Goal: Task Accomplishment & Management: Complete application form

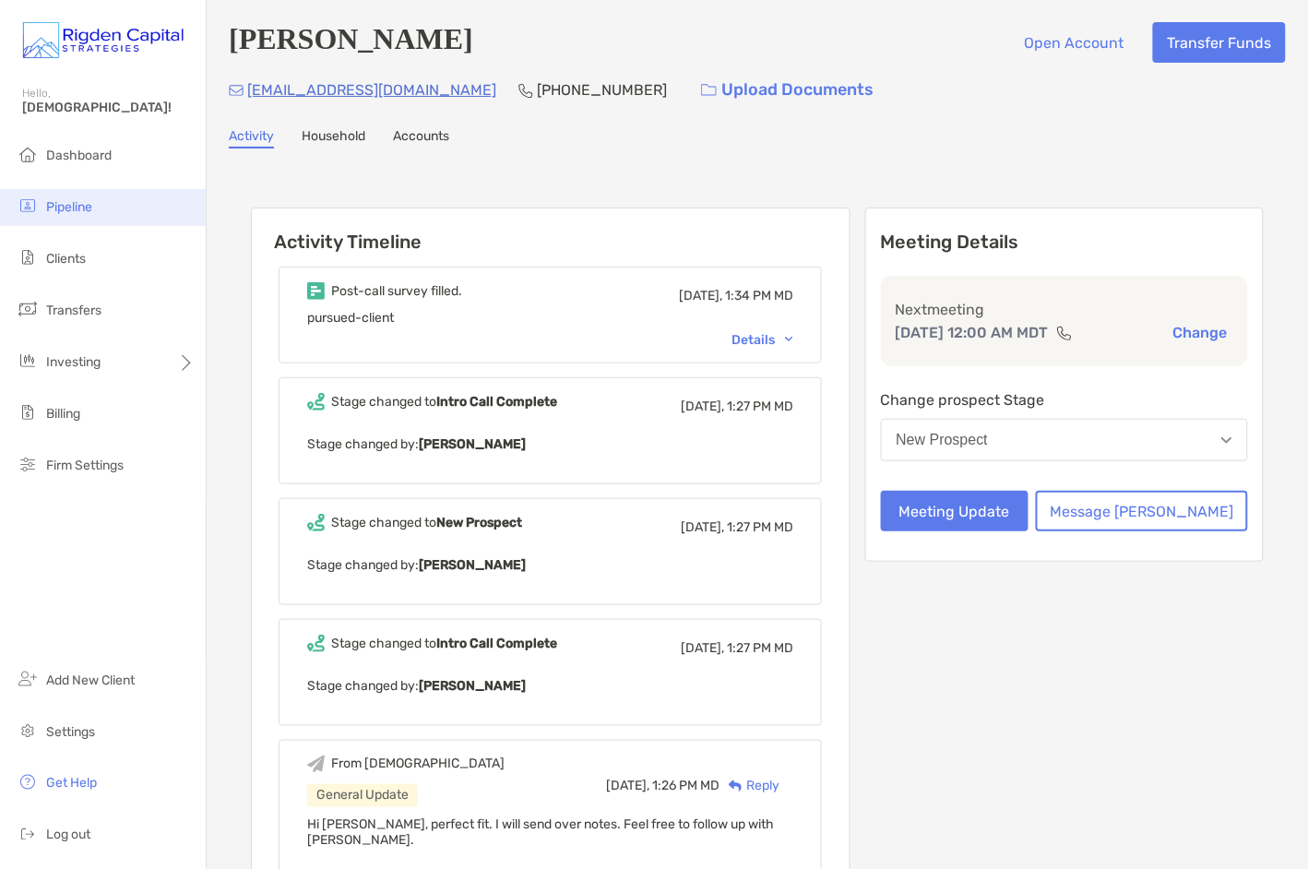
click at [75, 216] on li "Pipeline" at bounding box center [103, 207] width 206 height 37
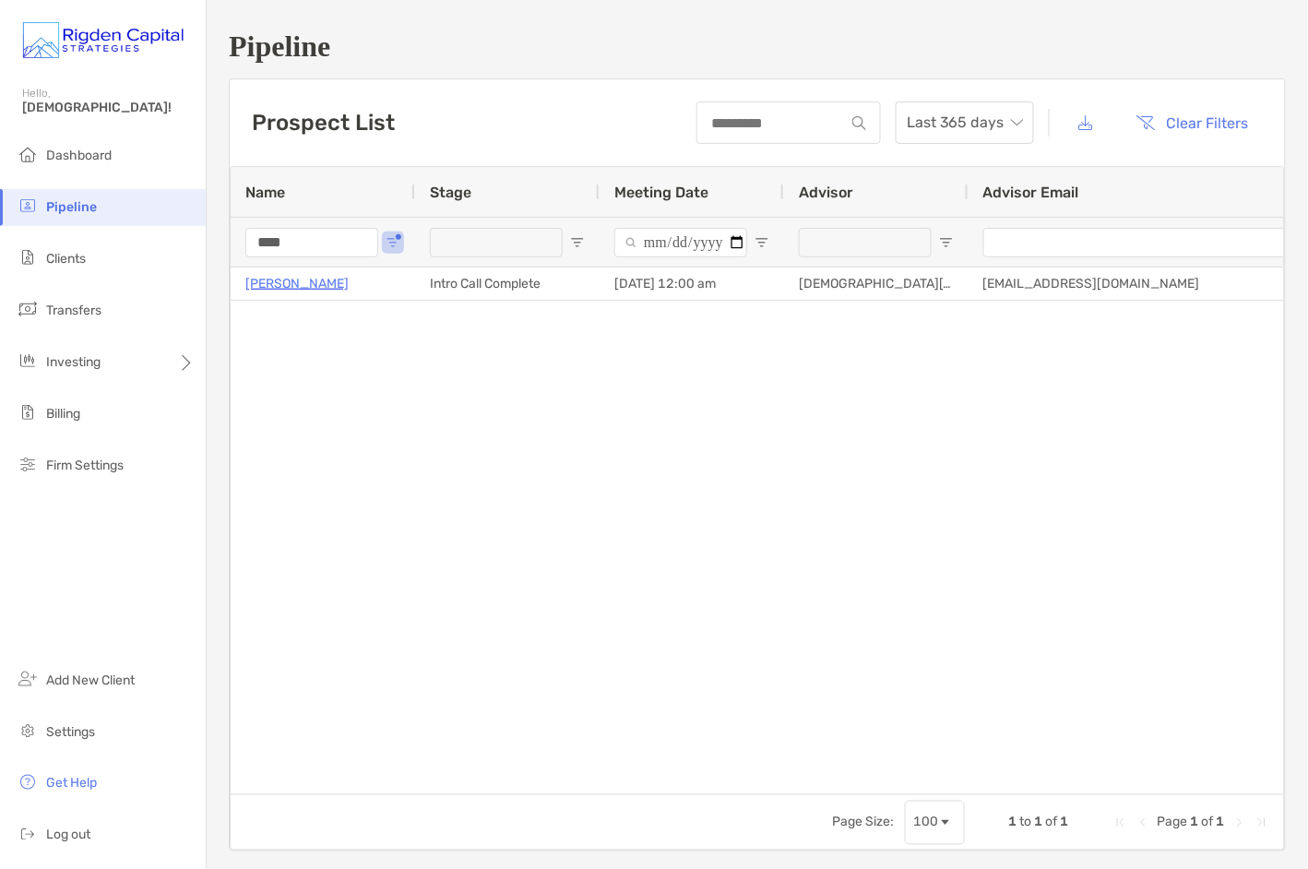
drag, startPoint x: 317, startPoint y: 244, endPoint x: 231, endPoint y: 245, distance: 85.8
click at [231, 245] on div "****" at bounding box center [323, 242] width 184 height 50
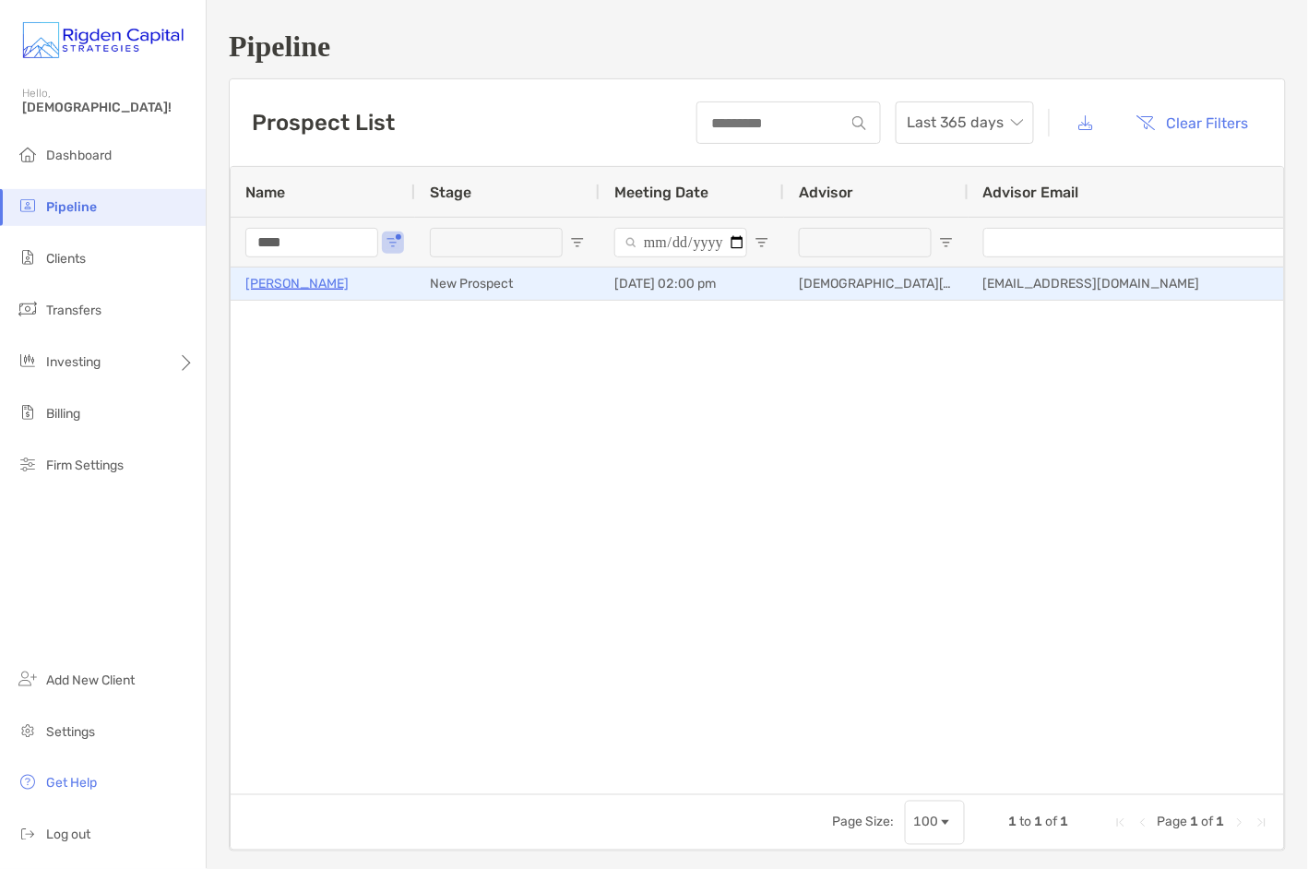
type input "****"
click at [305, 281] on p "Hoda Parvin" at bounding box center [296, 283] width 103 height 23
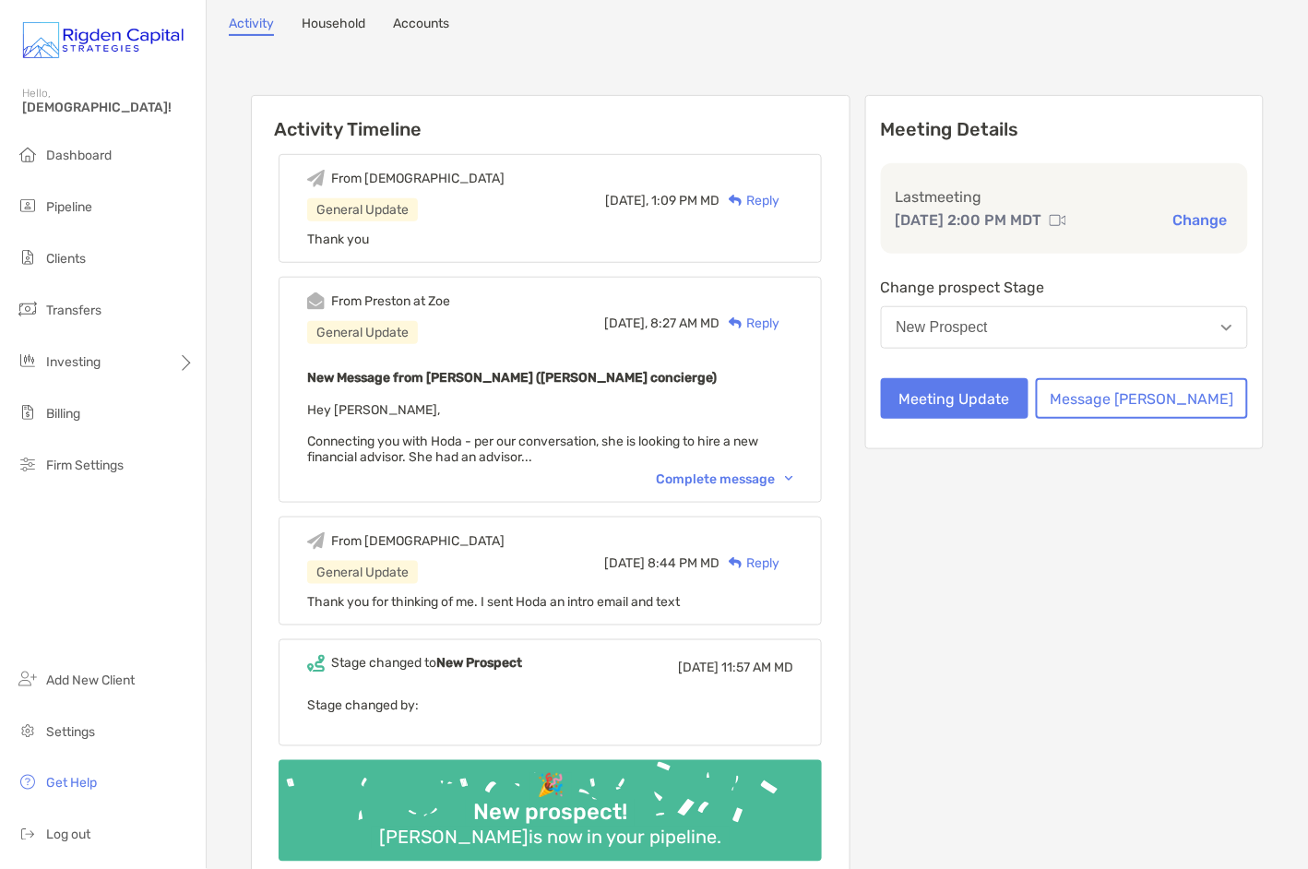
scroll to position [113, 0]
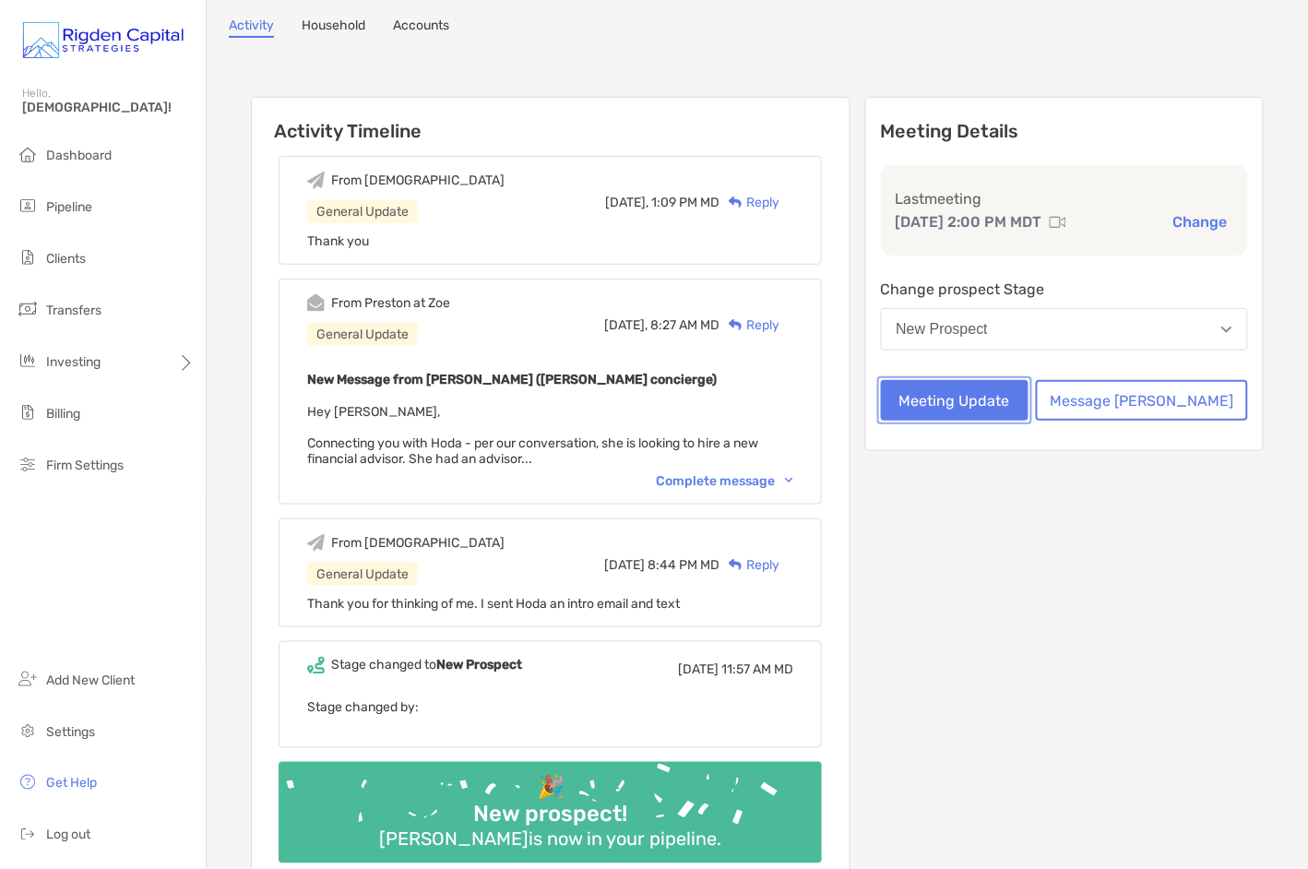
click at [1029, 402] on button "Meeting Update" at bounding box center [955, 400] width 148 height 41
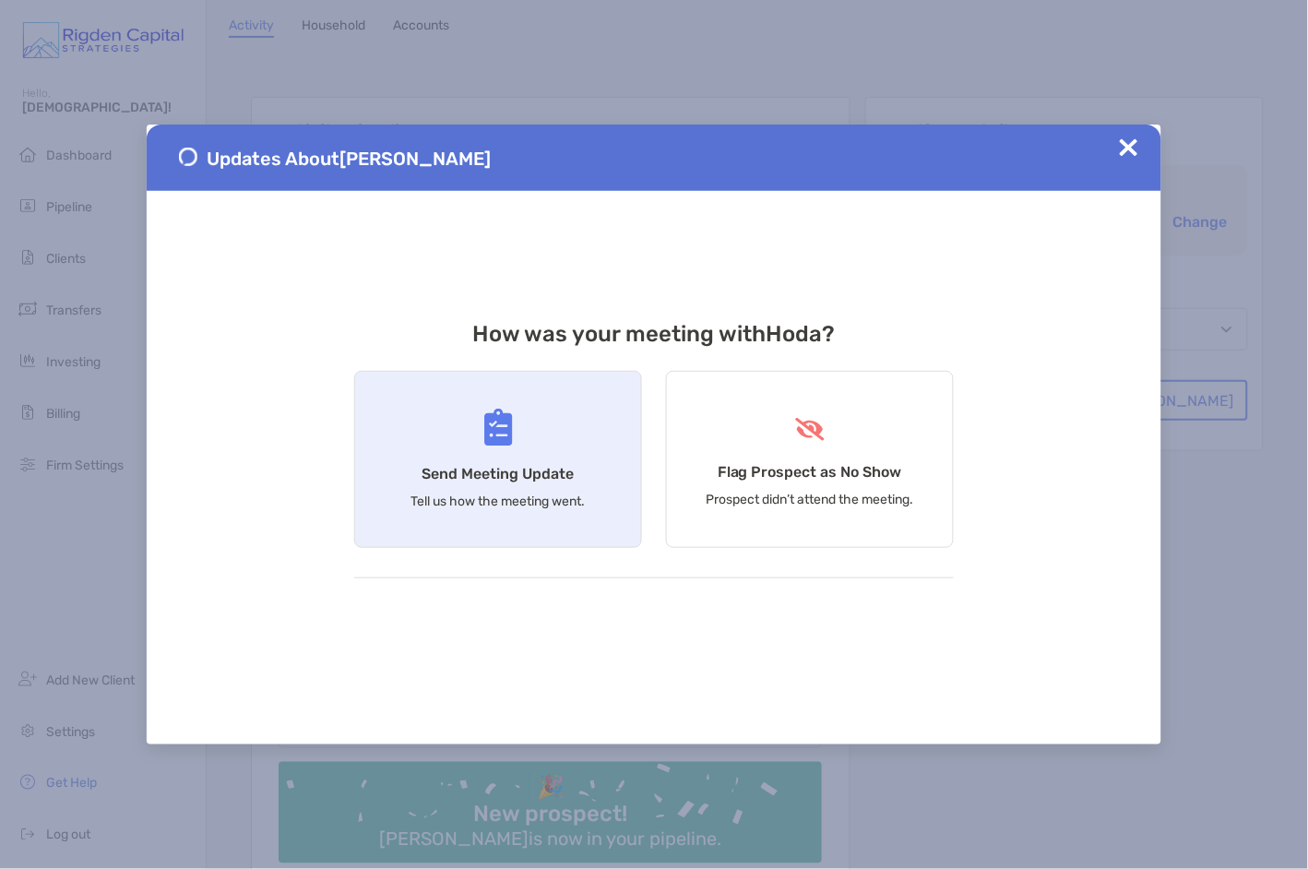
click at [540, 468] on h4 "Send Meeting Update" at bounding box center [498, 474] width 152 height 18
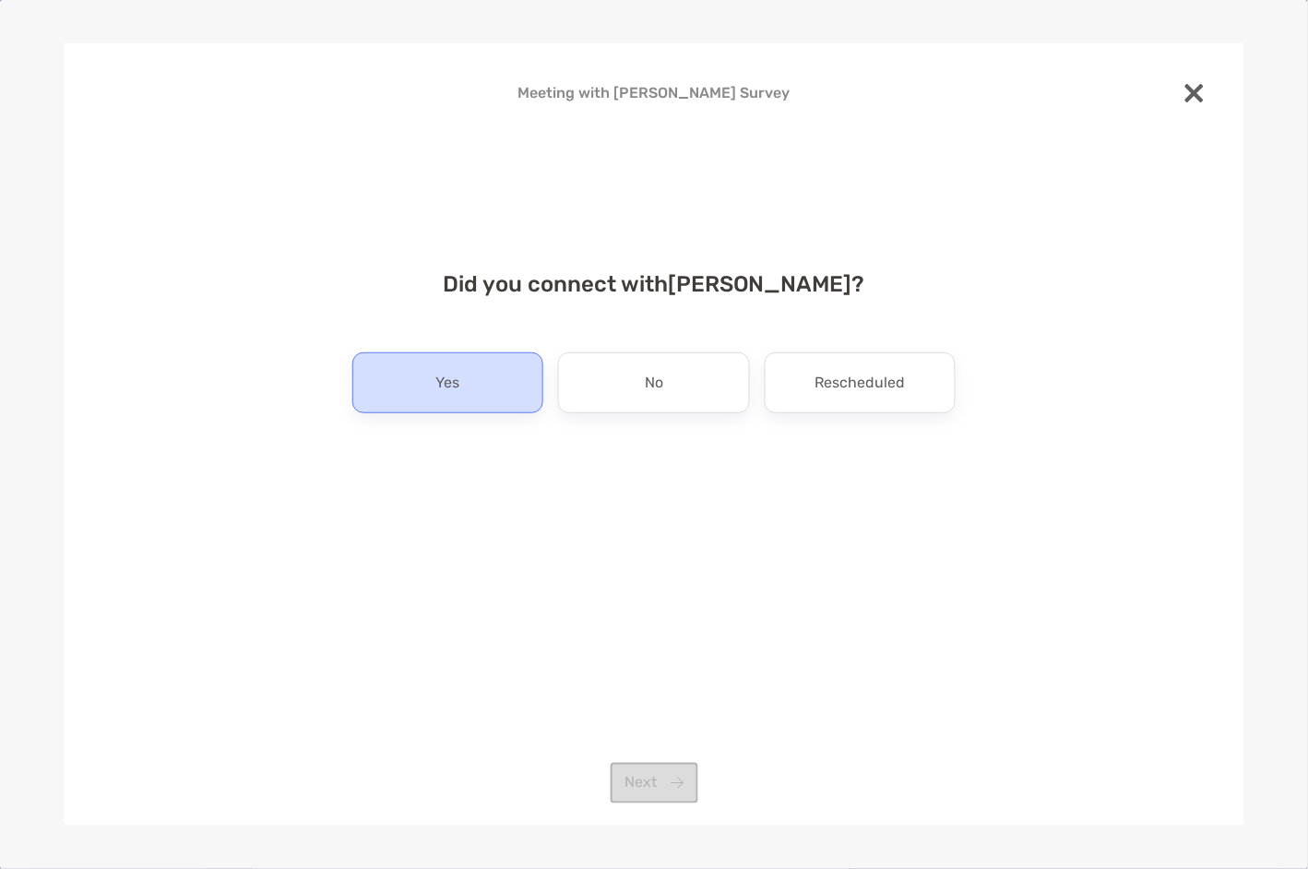
click at [515, 399] on div "Yes" at bounding box center [447, 382] width 191 height 61
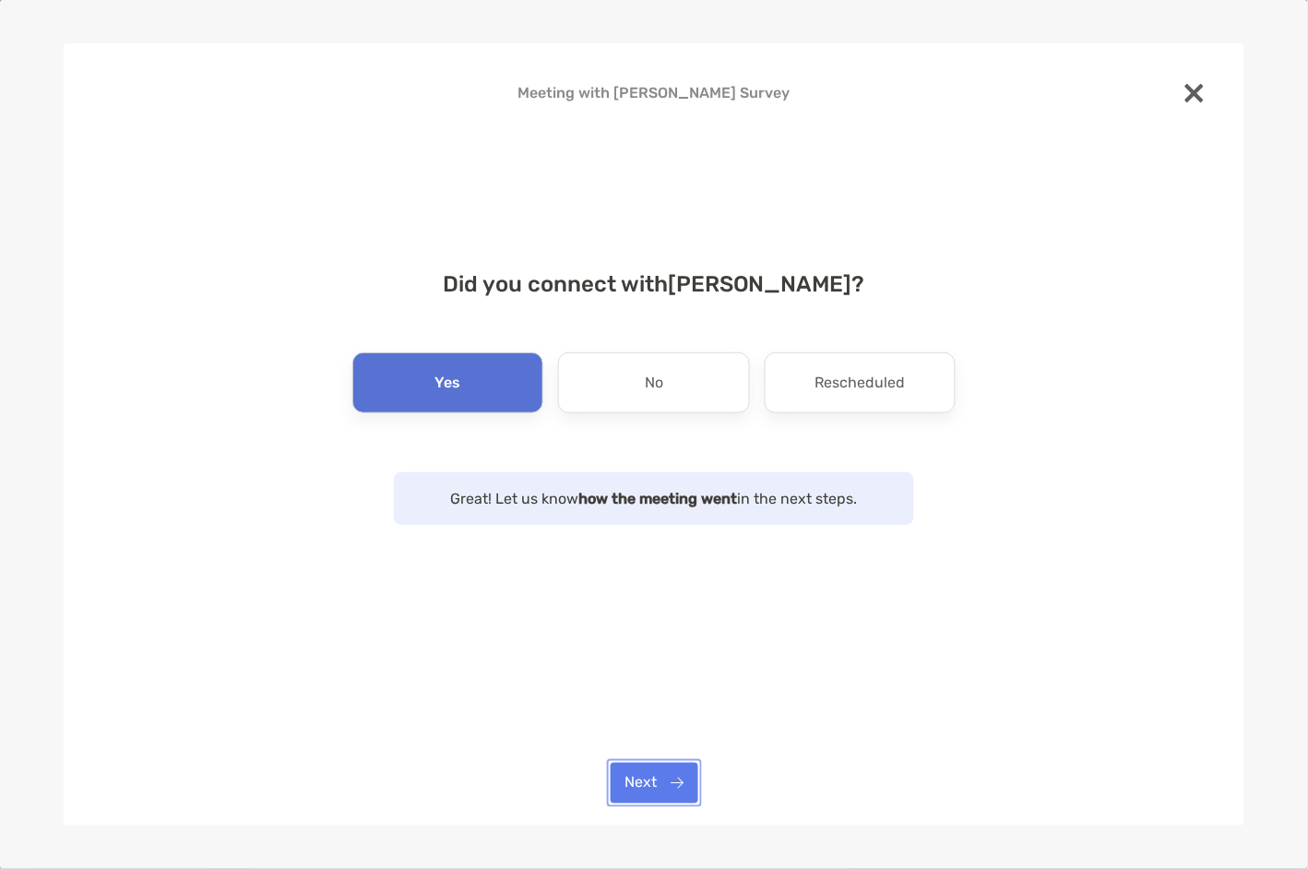
click at [677, 791] on button "Next" at bounding box center [655, 783] width 88 height 41
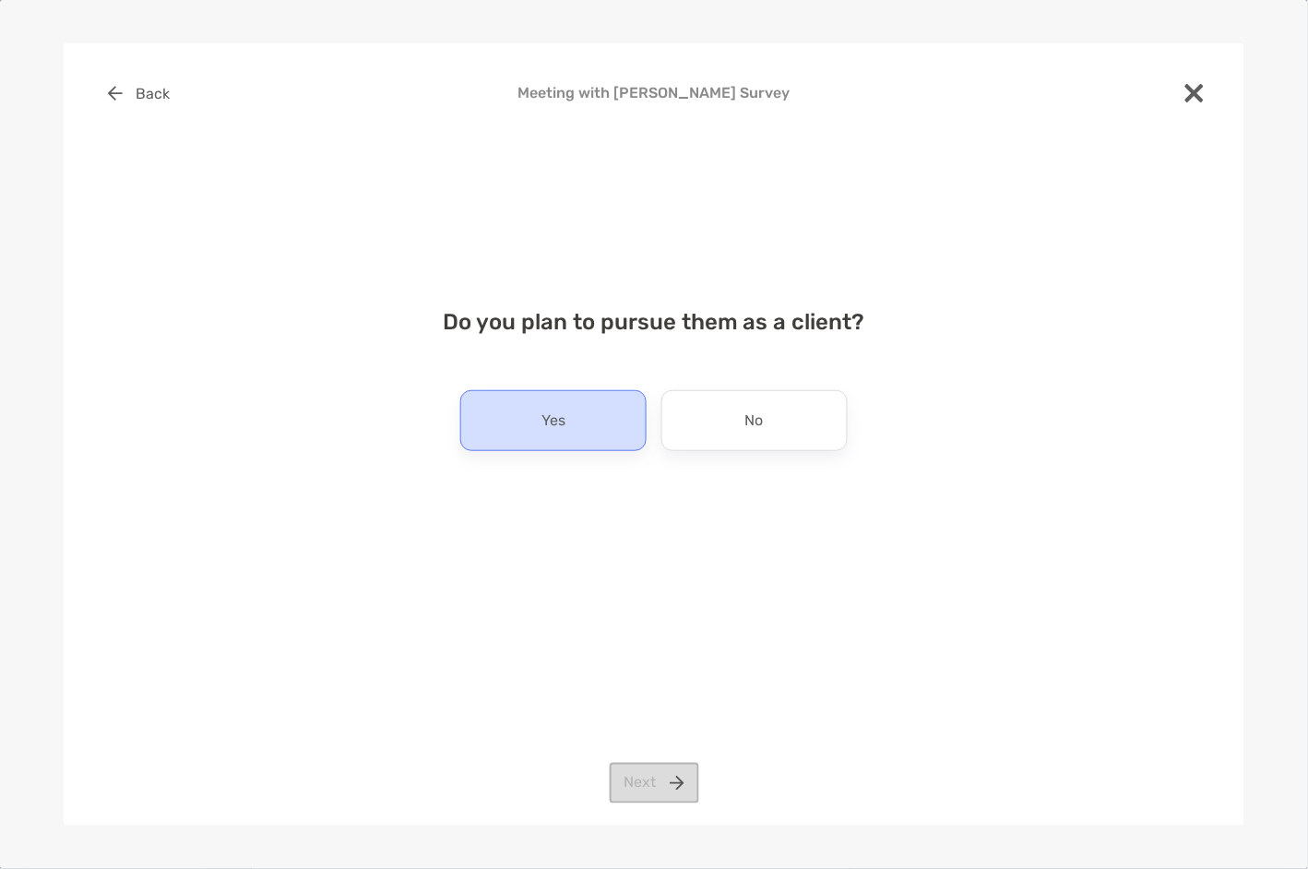
click at [623, 429] on div "Yes" at bounding box center [553, 420] width 186 height 61
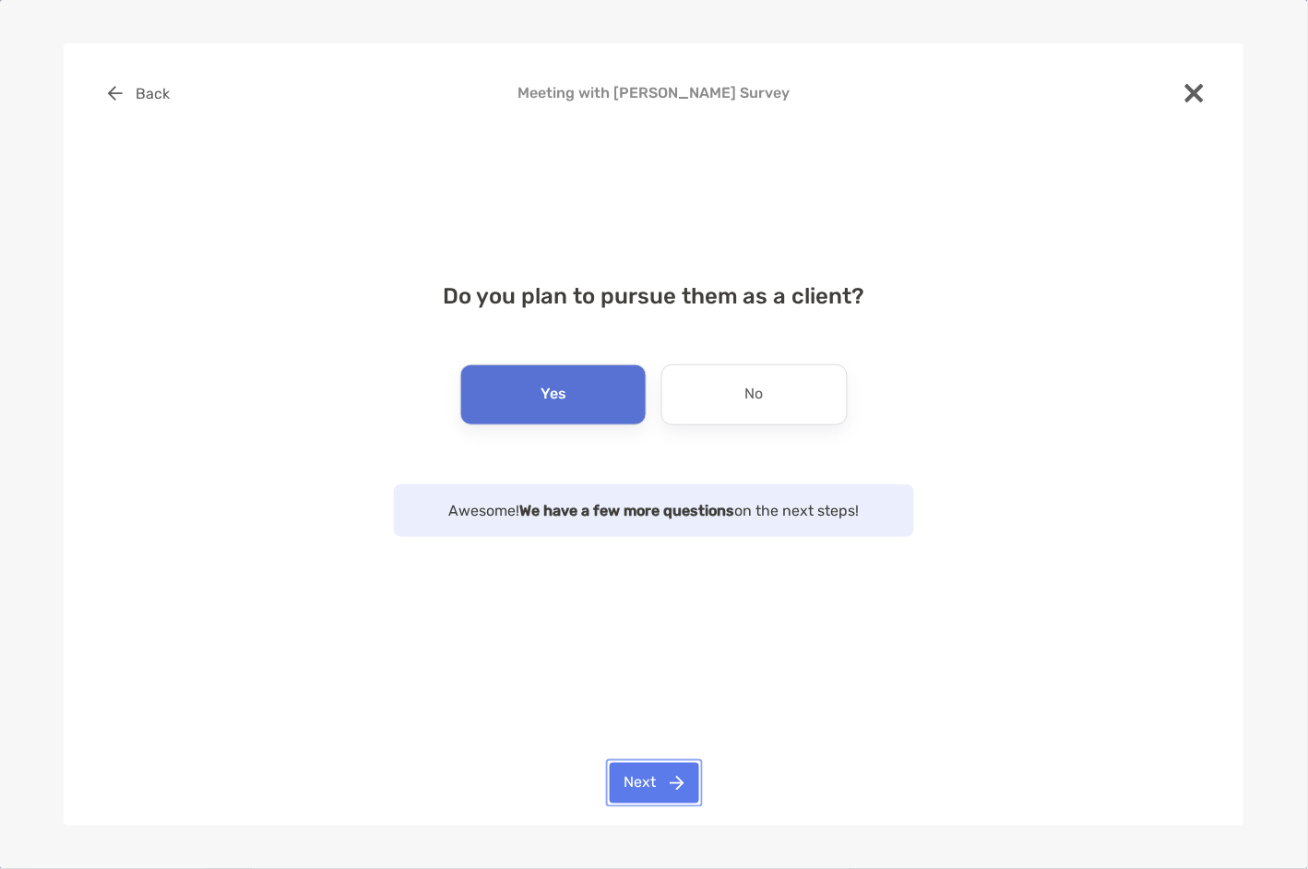
click at [686, 788] on button "Next" at bounding box center [654, 783] width 89 height 41
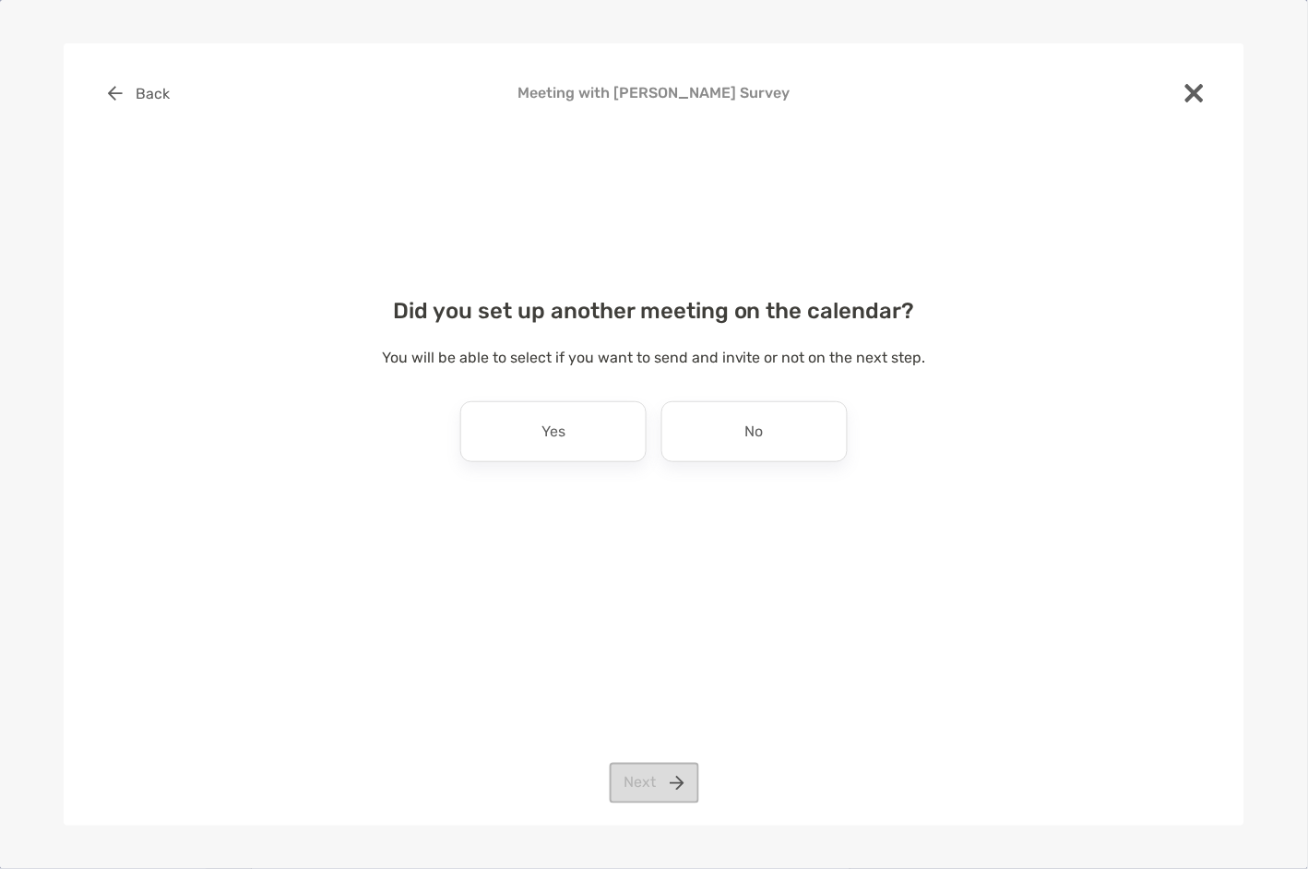
click at [748, 464] on div "Did you set up another meeting on the calendar? You will be able to select if y…" at bounding box center [653, 398] width 1121 height 245
click at [737, 441] on div "No" at bounding box center [754, 431] width 186 height 61
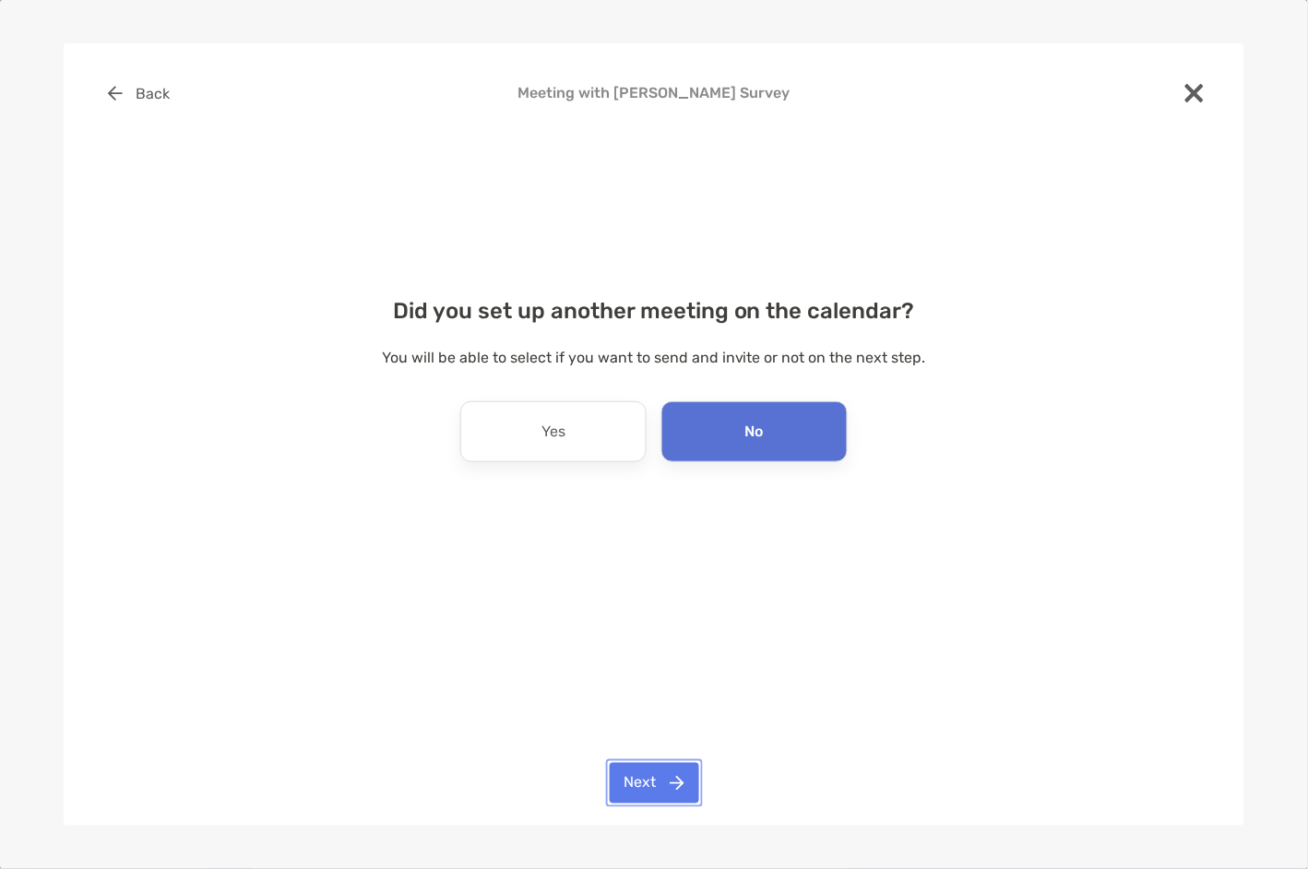
drag, startPoint x: 660, startPoint y: 798, endPoint x: 697, endPoint y: 659, distance: 143.2
click at [660, 798] on button "Next" at bounding box center [654, 783] width 89 height 41
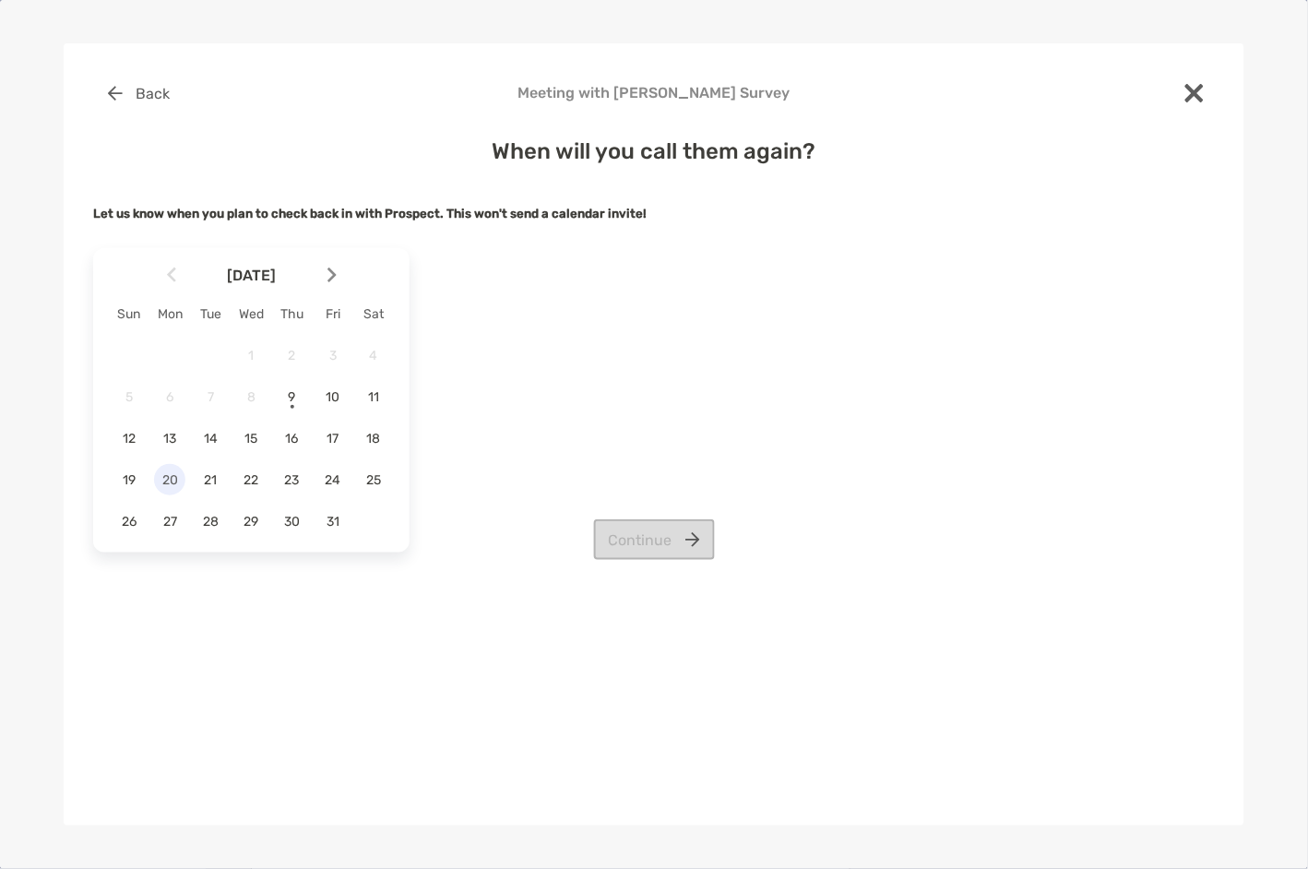
click at [179, 480] on span "20" at bounding box center [169, 480] width 31 height 16
click at [663, 541] on button "Continue" at bounding box center [654, 539] width 121 height 41
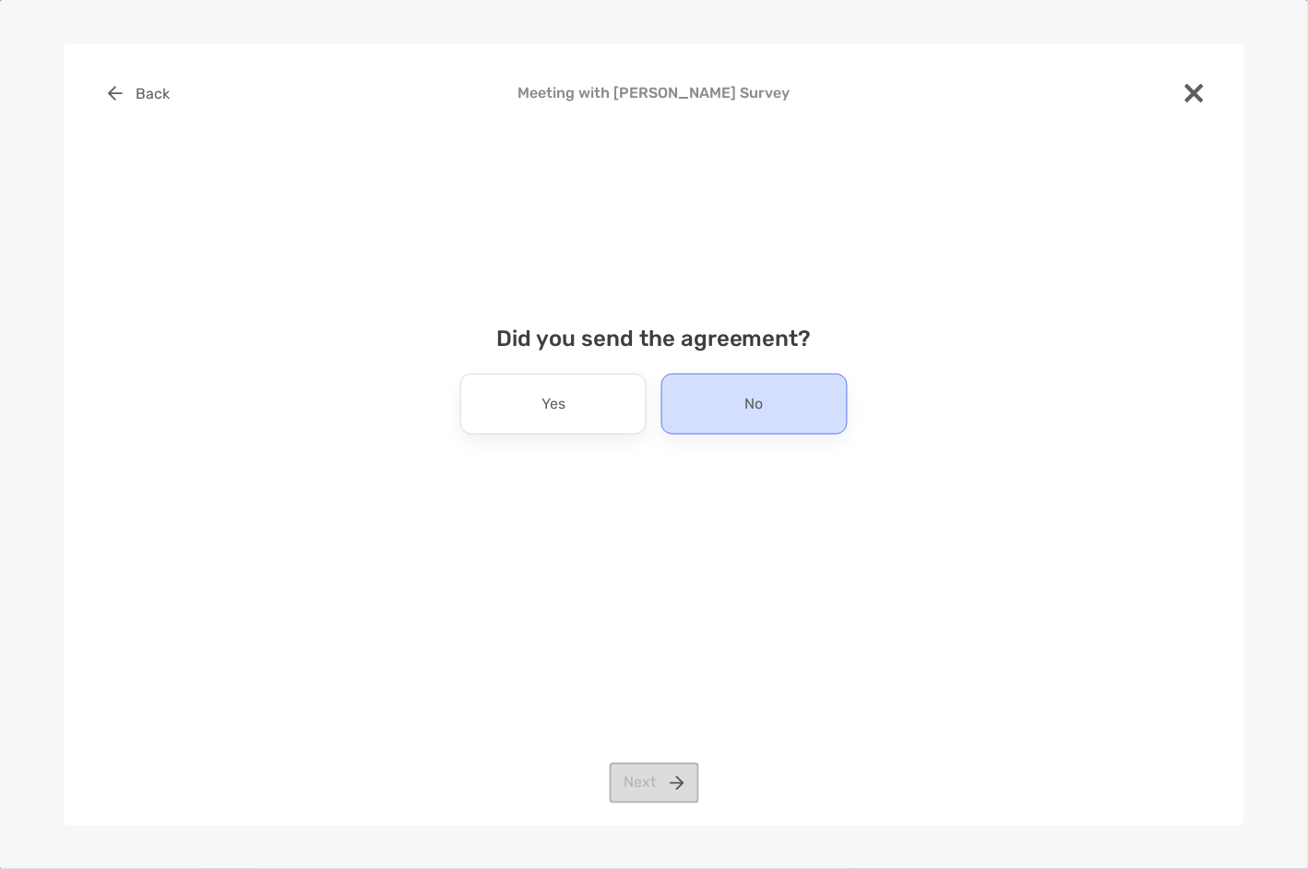
click at [741, 409] on div "No" at bounding box center [754, 404] width 186 height 61
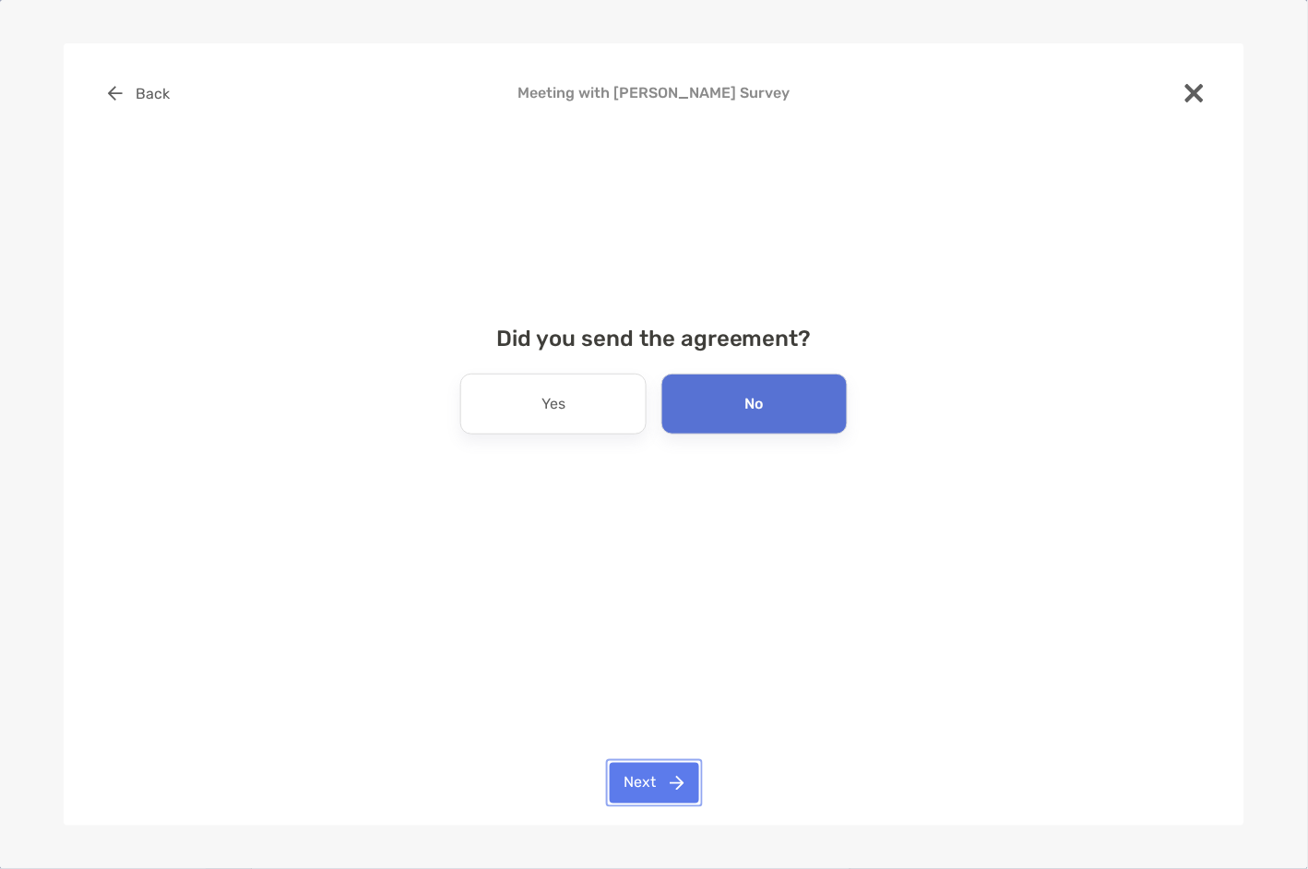
drag, startPoint x: 647, startPoint y: 776, endPoint x: 640, endPoint y: 764, distance: 14.1
click at [647, 776] on button "Next" at bounding box center [654, 783] width 89 height 41
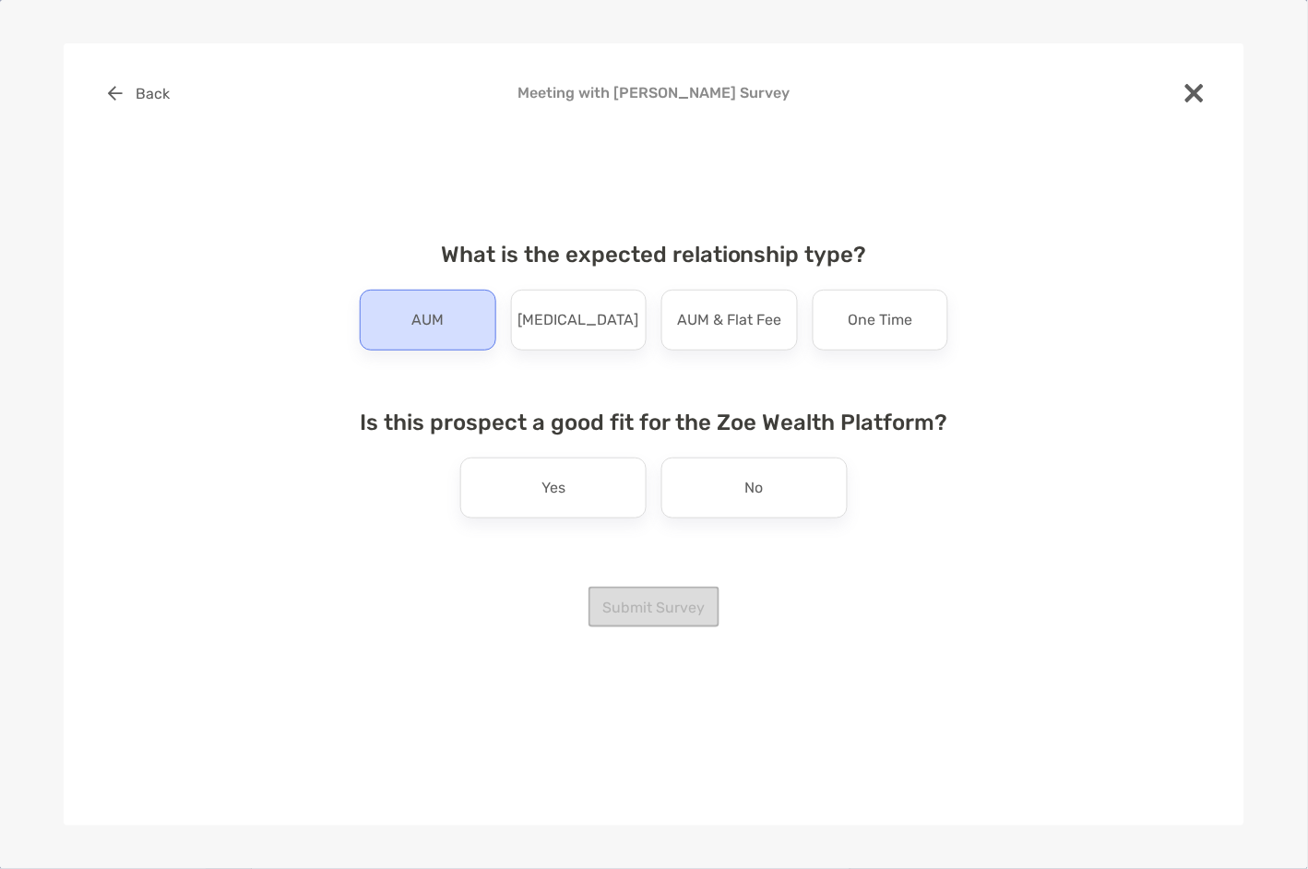
click at [477, 327] on div "AUM" at bounding box center [428, 320] width 136 height 61
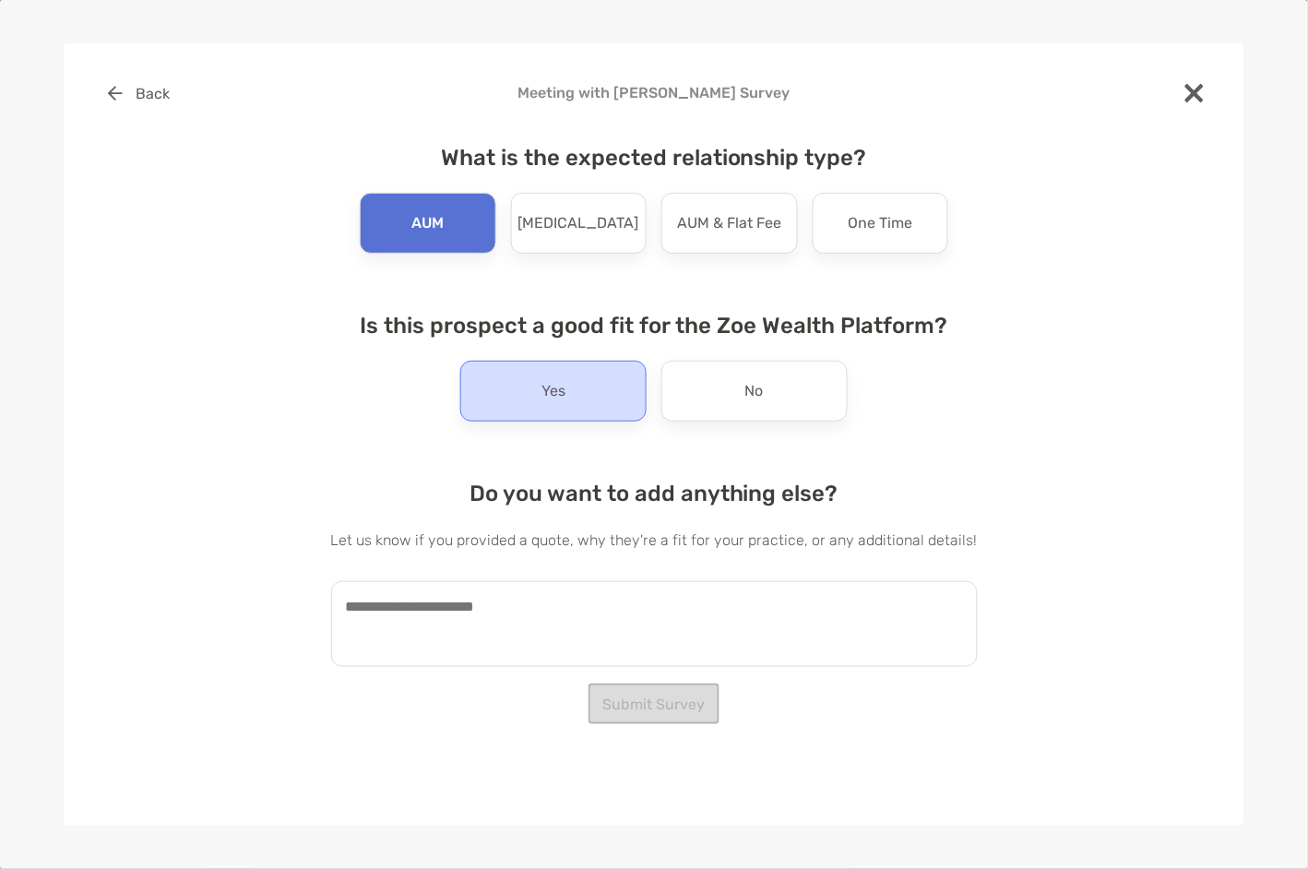
click at [567, 385] on div "Yes" at bounding box center [553, 391] width 186 height 61
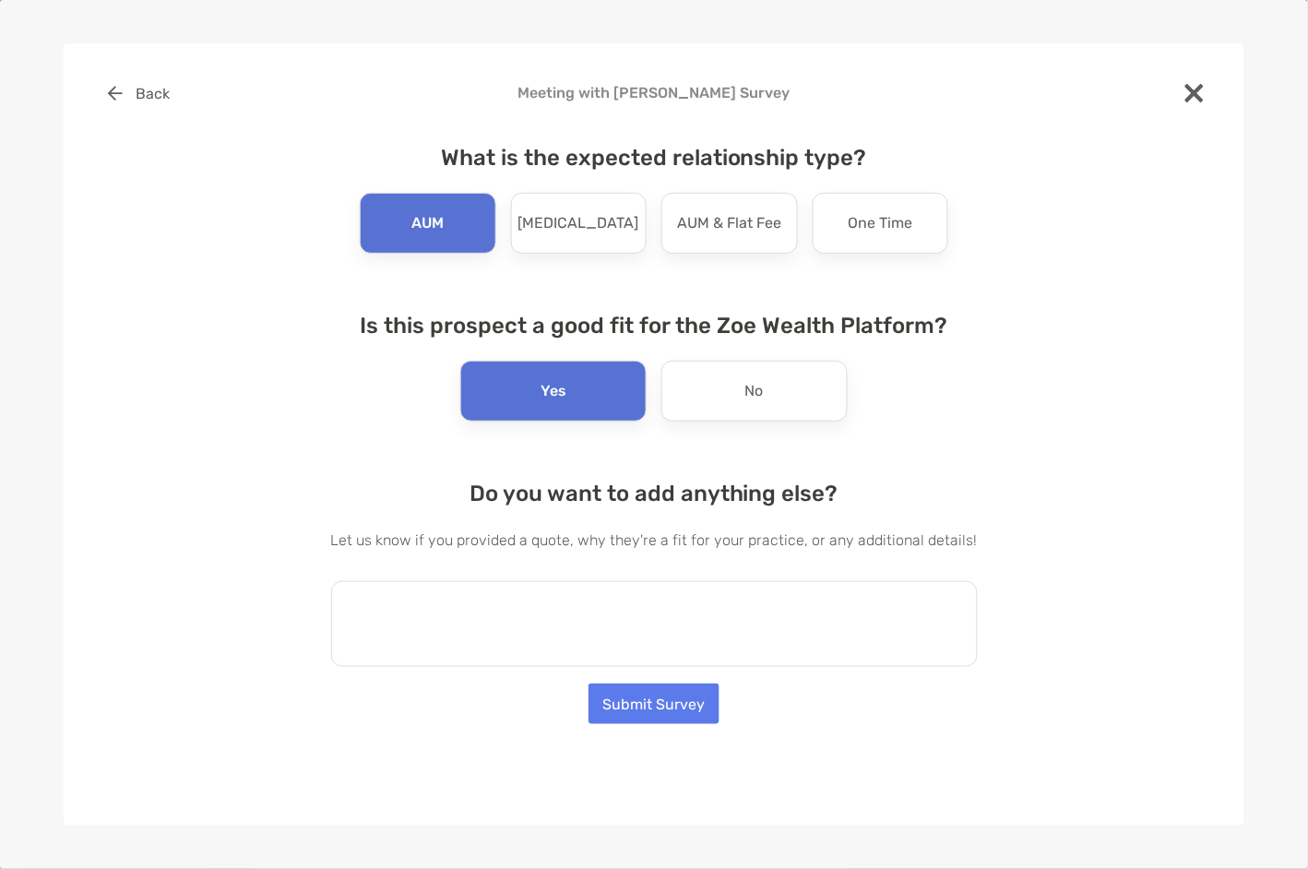
click at [416, 612] on textarea at bounding box center [654, 624] width 646 height 86
paste textarea "**********"
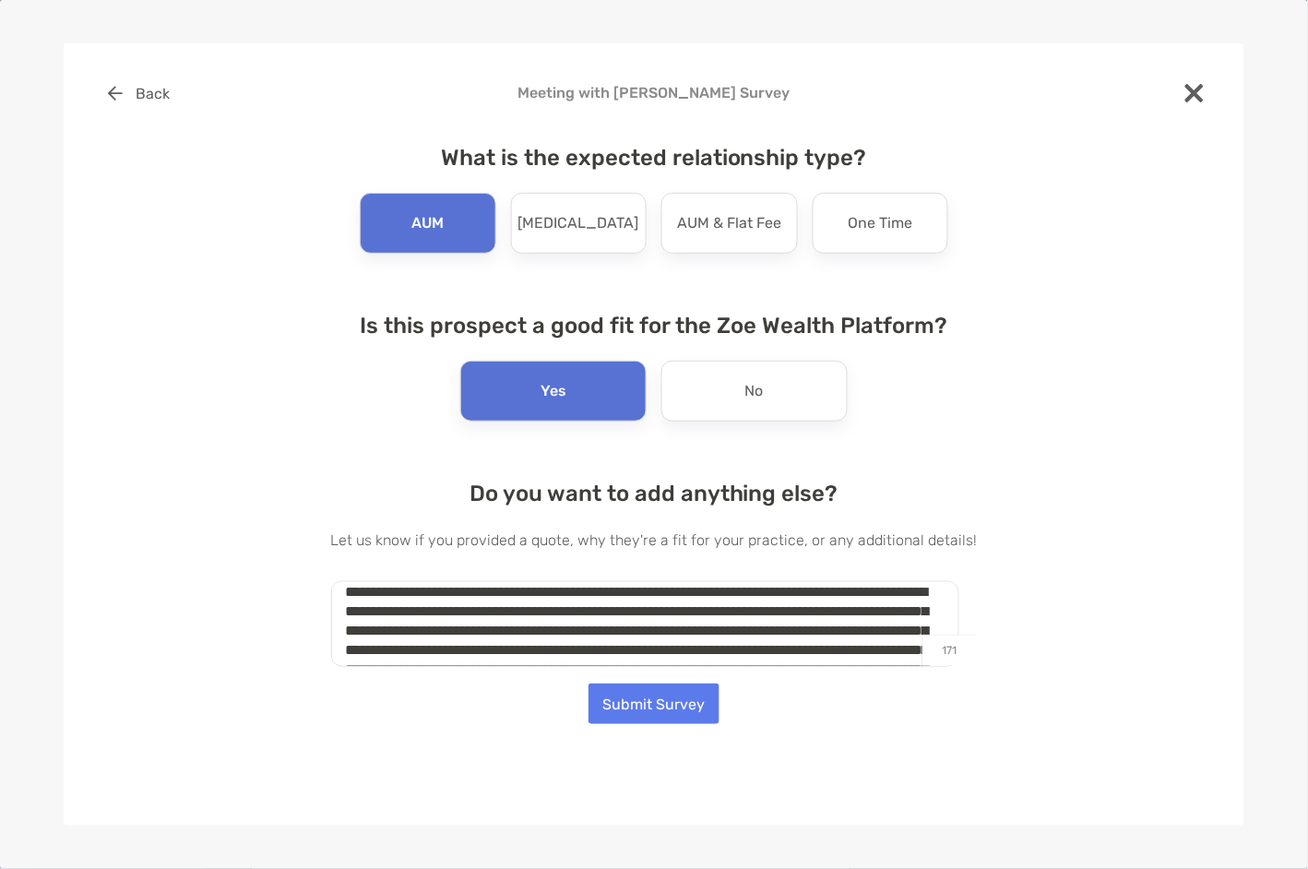
scroll to position [0, 0]
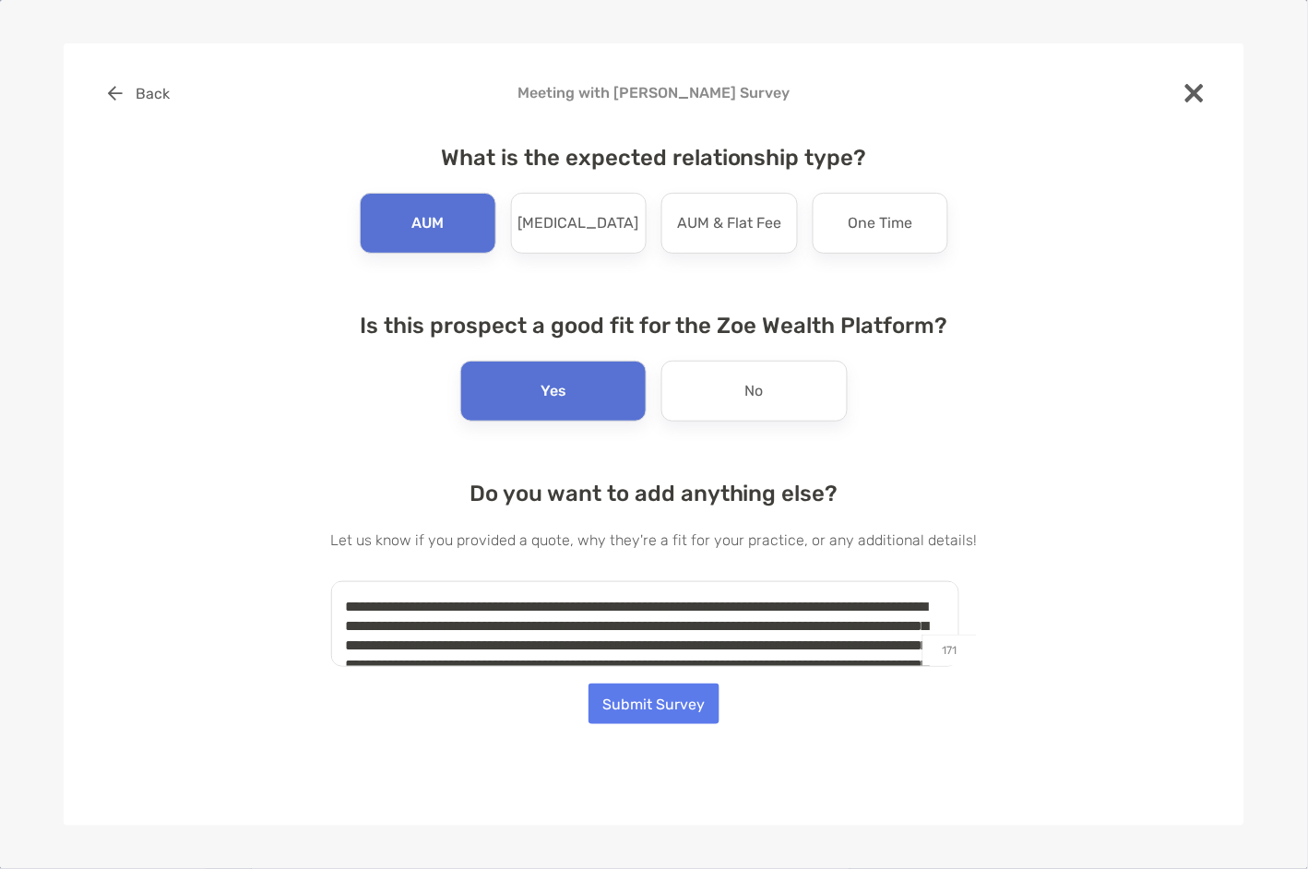
click at [507, 628] on textarea "**********" at bounding box center [645, 624] width 628 height 86
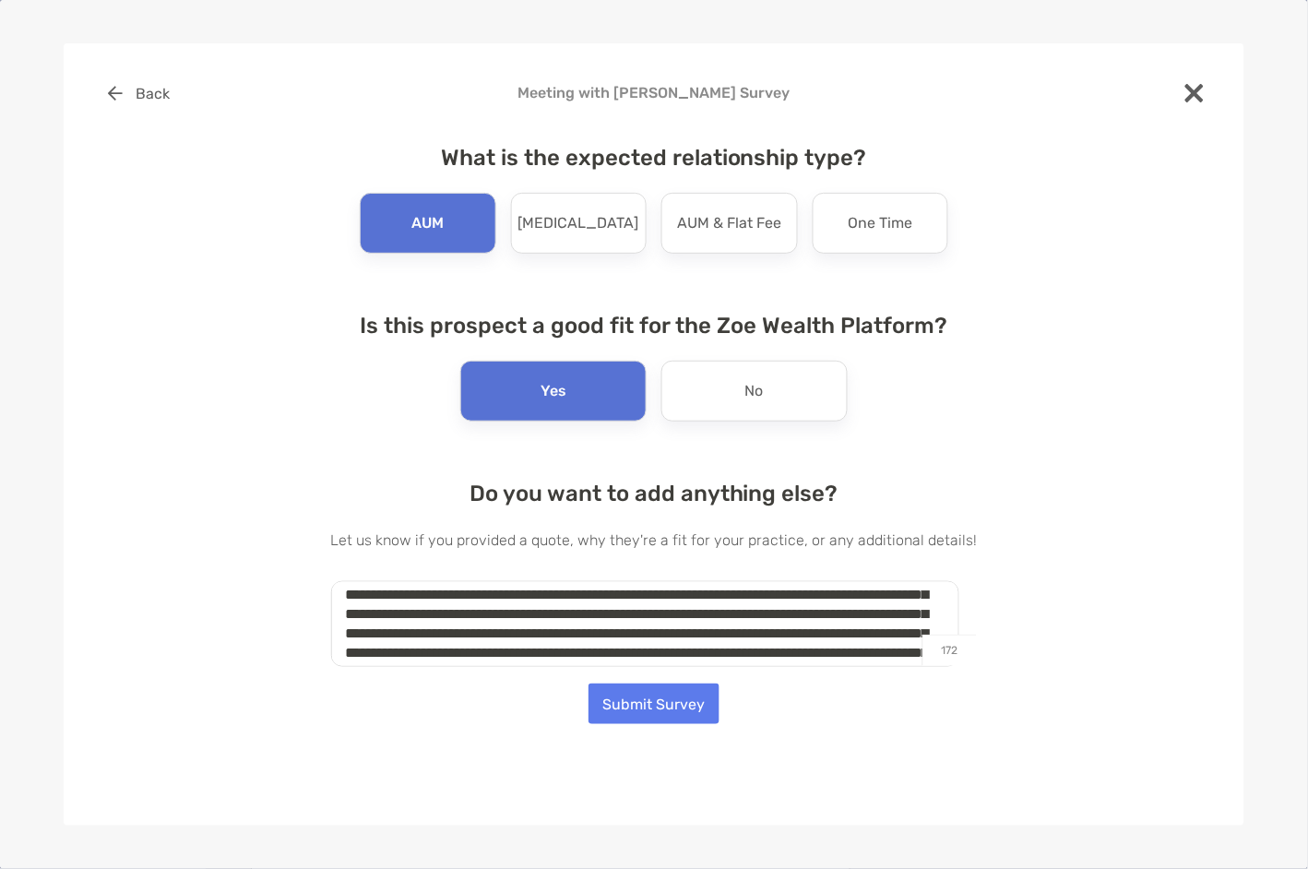
scroll to position [76, 0]
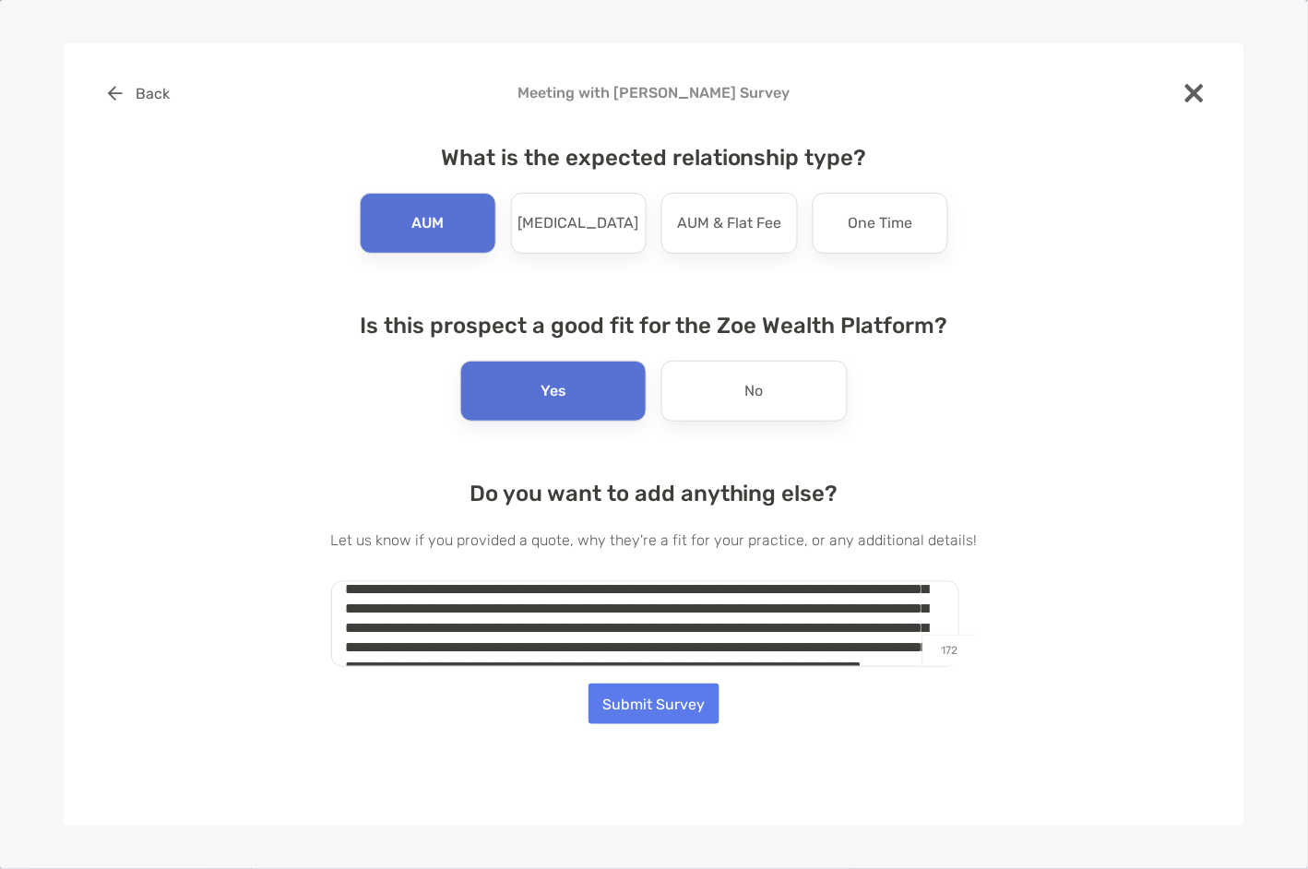
click at [394, 628] on textarea "**********" at bounding box center [645, 624] width 628 height 86
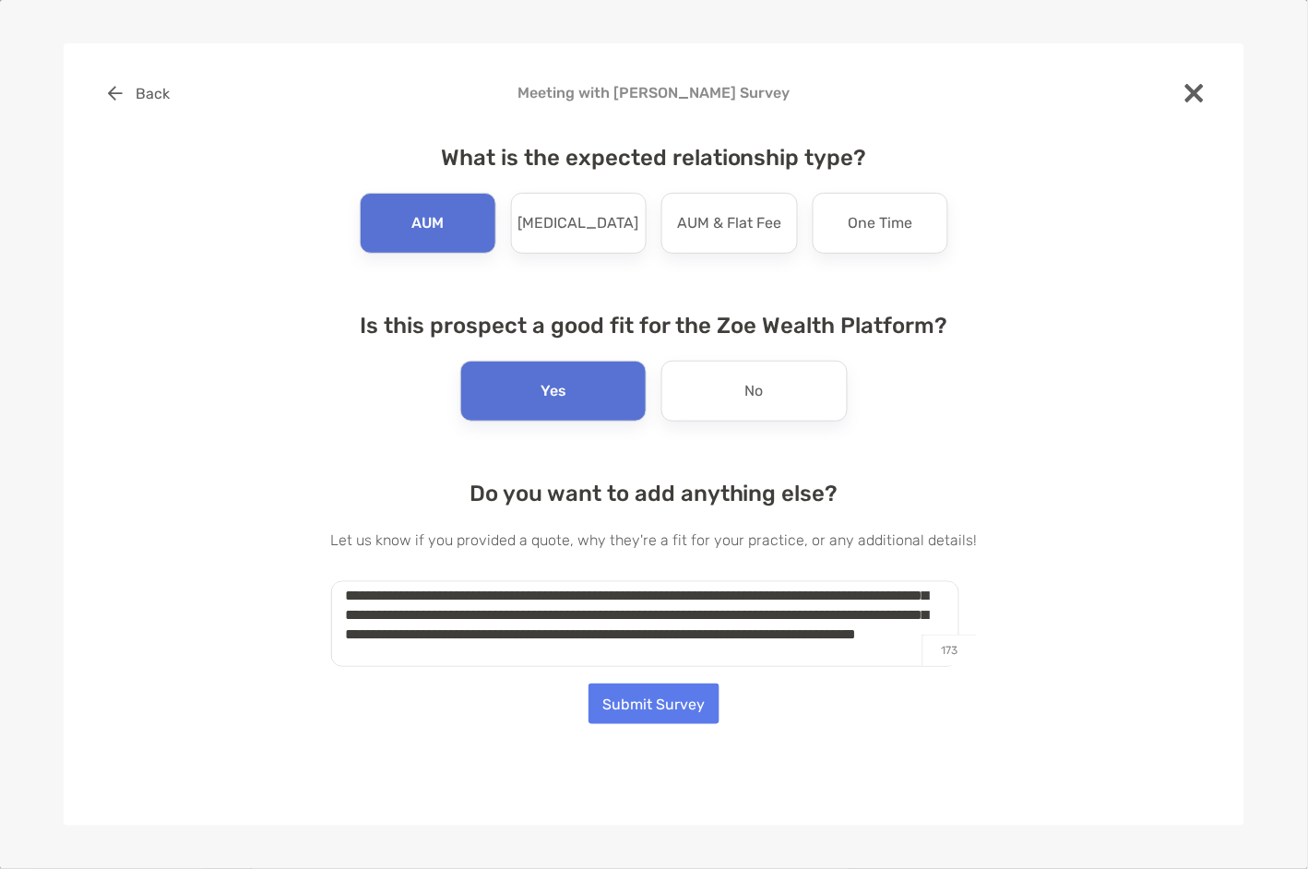
scroll to position [162, 0]
drag, startPoint x: 841, startPoint y: 622, endPoint x: 838, endPoint y: 643, distance: 21.4
click at [840, 626] on textarea "**********" at bounding box center [645, 624] width 628 height 86
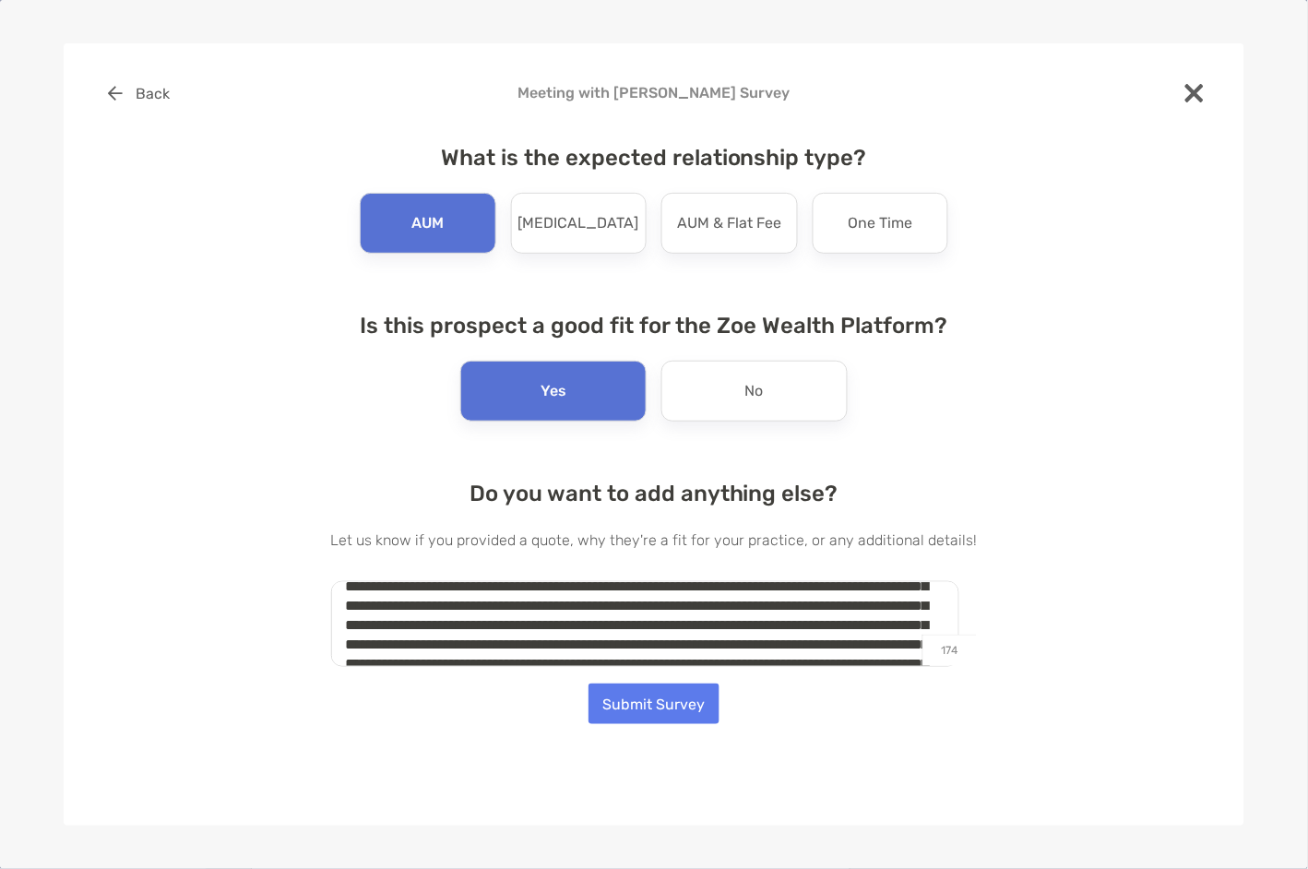
scroll to position [0, 0]
drag, startPoint x: 832, startPoint y: 622, endPoint x: 326, endPoint y: 584, distance: 507.7
click at [326, 584] on div "Back Meeting with Hoda Parvin Survey What is the expected relationship type? AU…" at bounding box center [653, 377] width 1121 height 608
type textarea "**********"
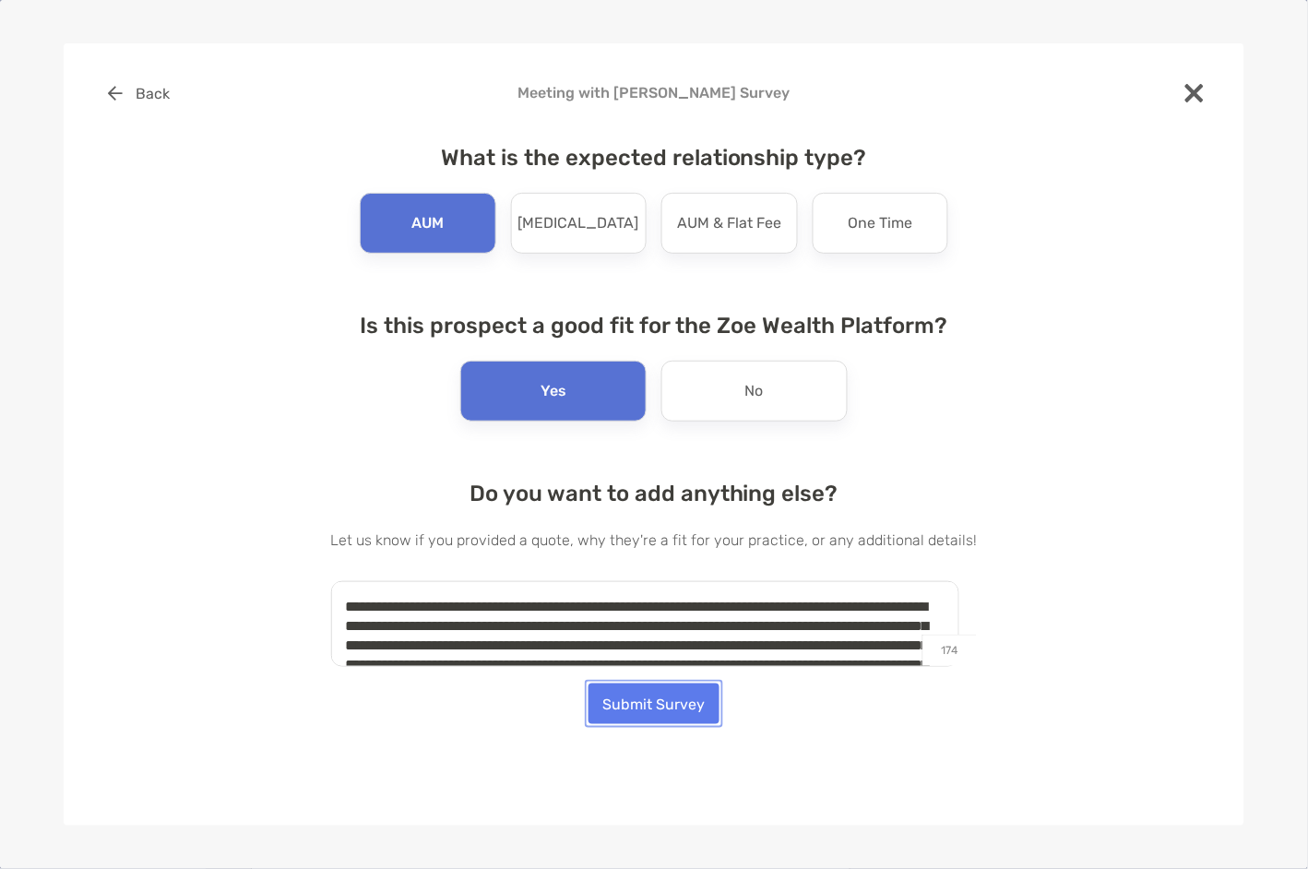
click at [695, 704] on button "Submit Survey" at bounding box center [653, 703] width 131 height 41
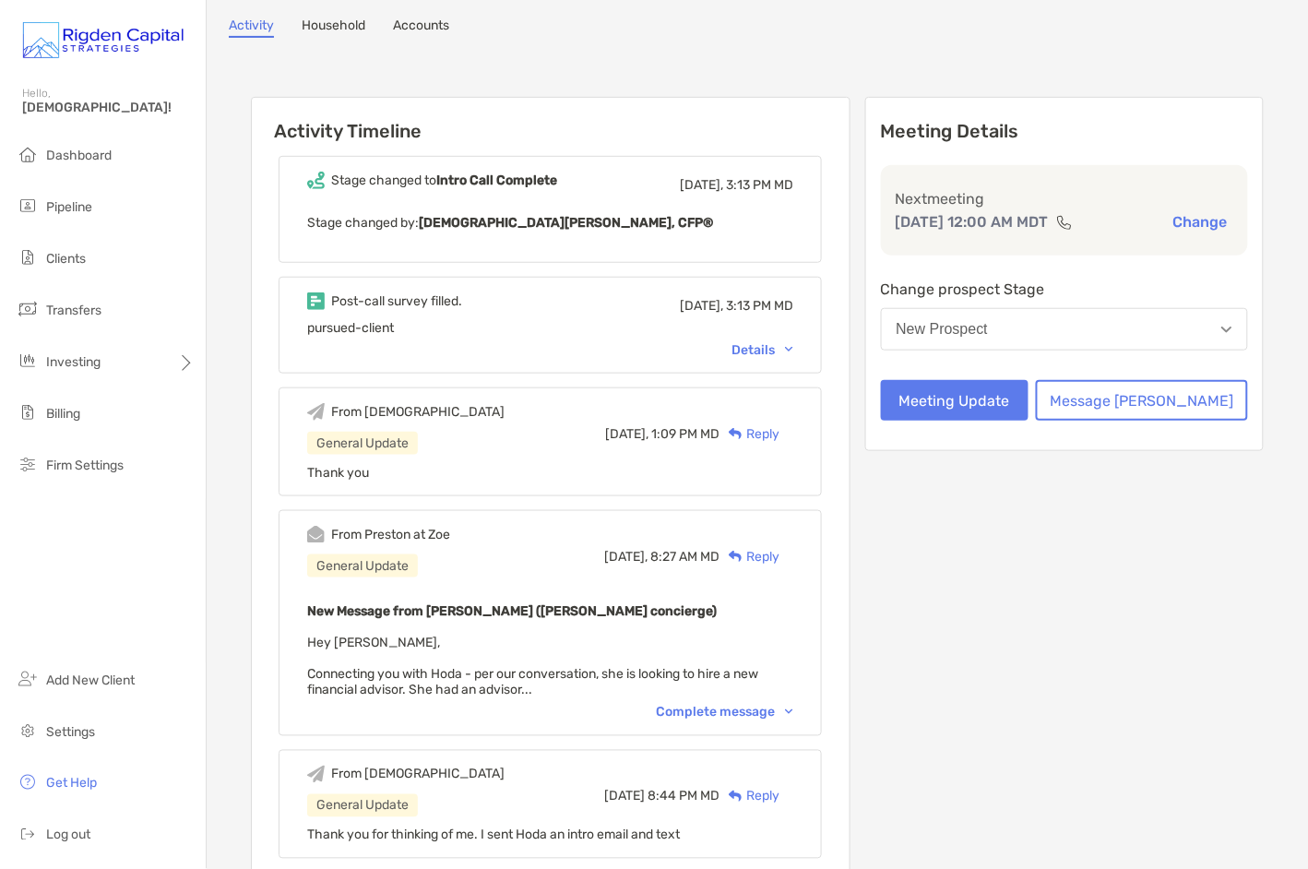
click at [749, 707] on div "Complete message" at bounding box center [724, 713] width 137 height 16
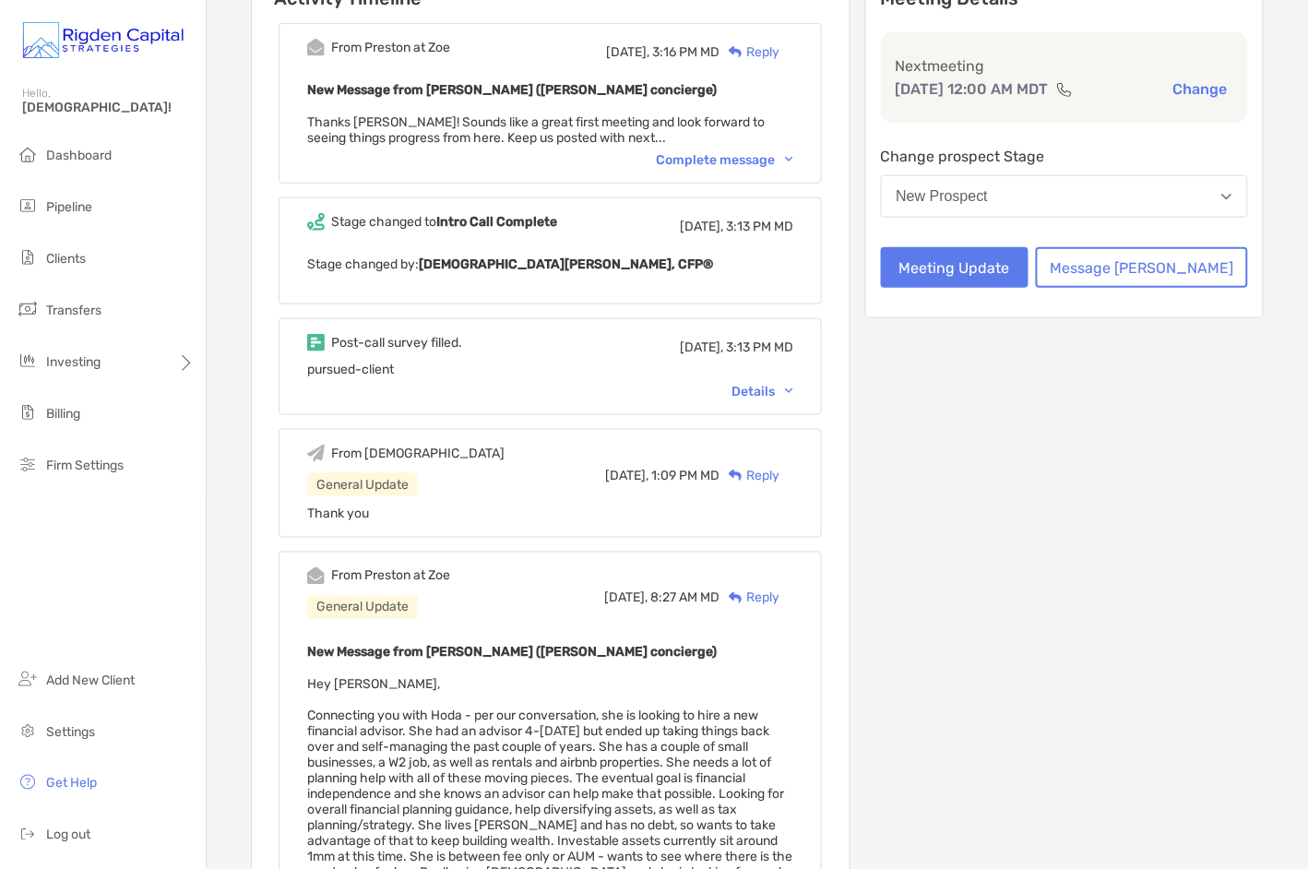
scroll to position [250, 0]
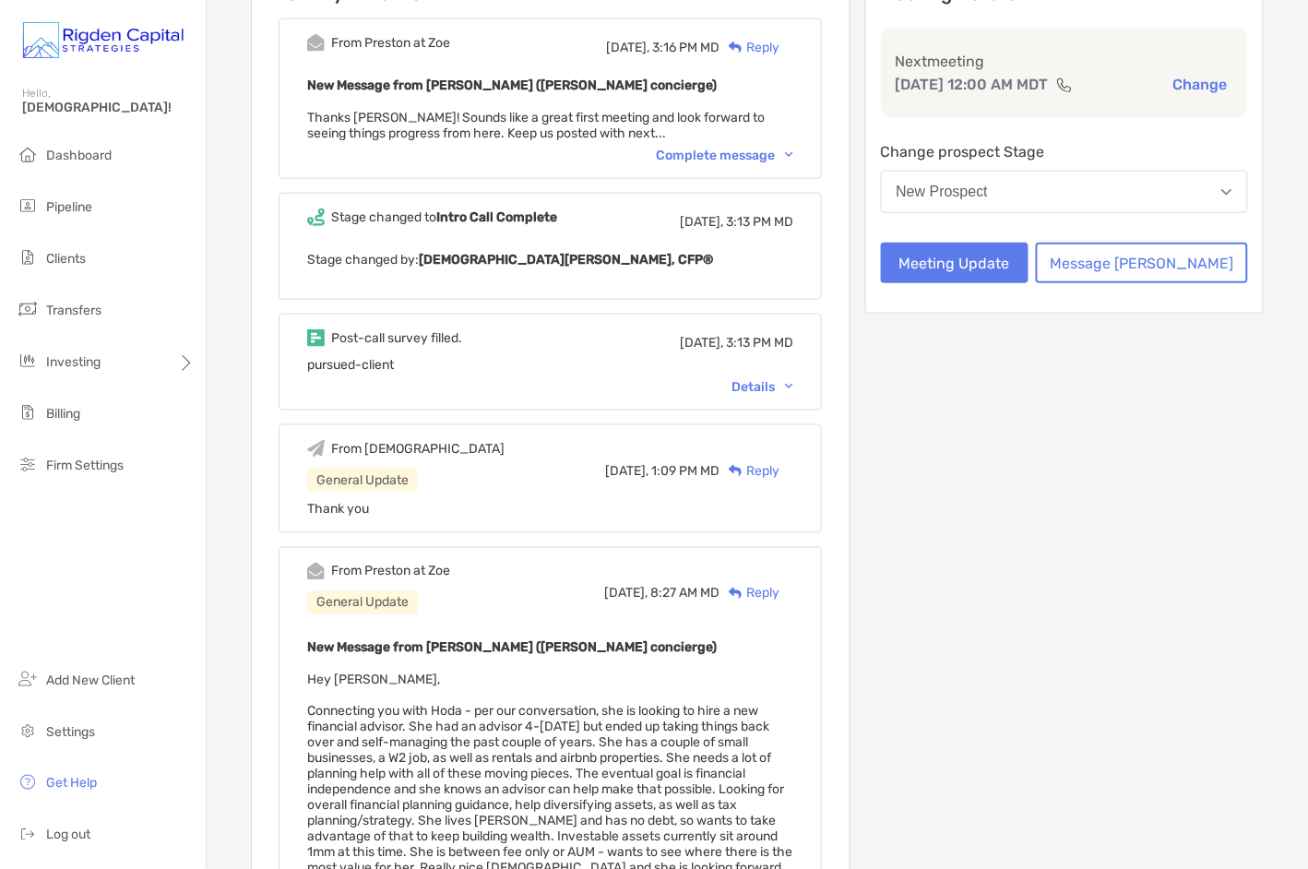
click at [737, 153] on div "Complete message" at bounding box center [724, 156] width 137 height 16
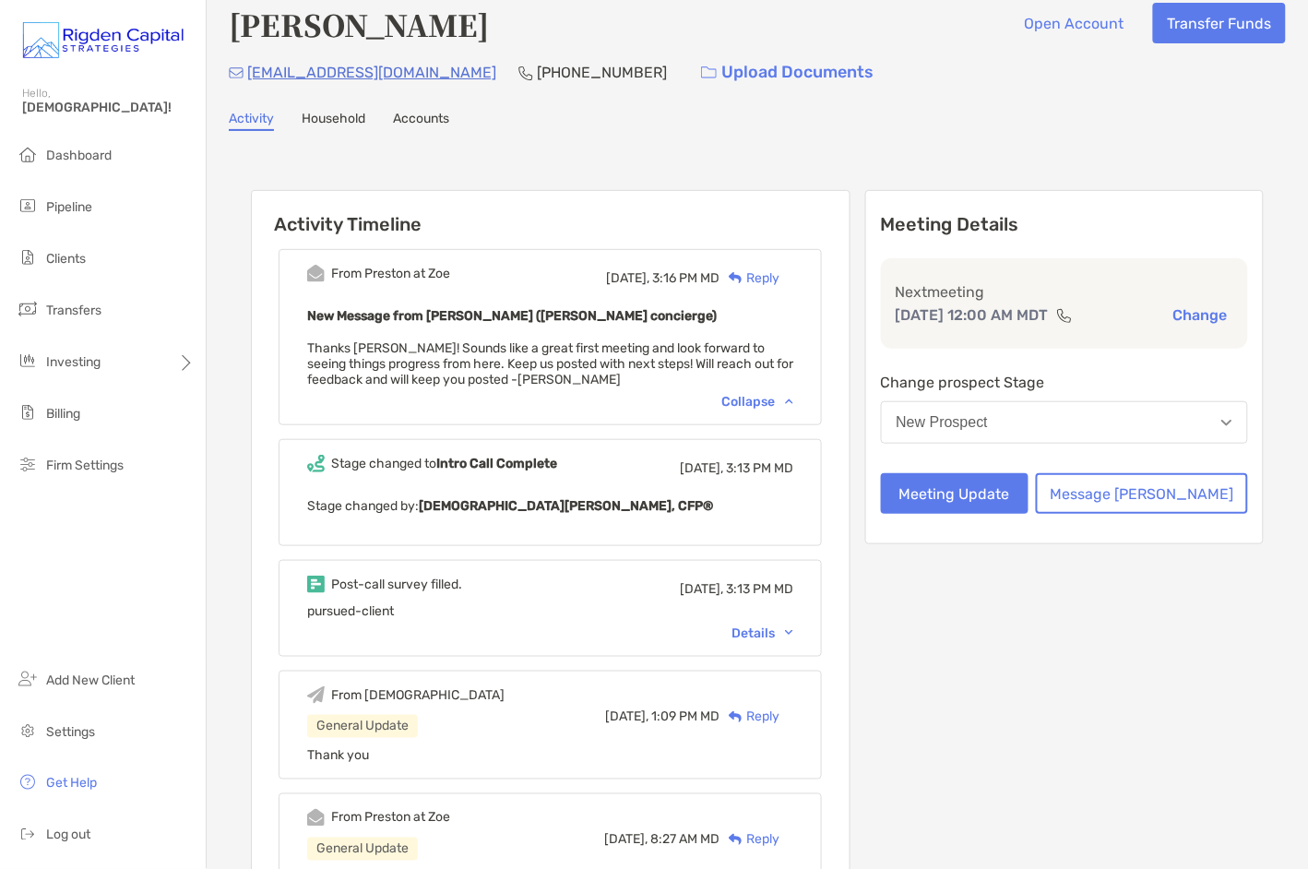
scroll to position [0, 0]
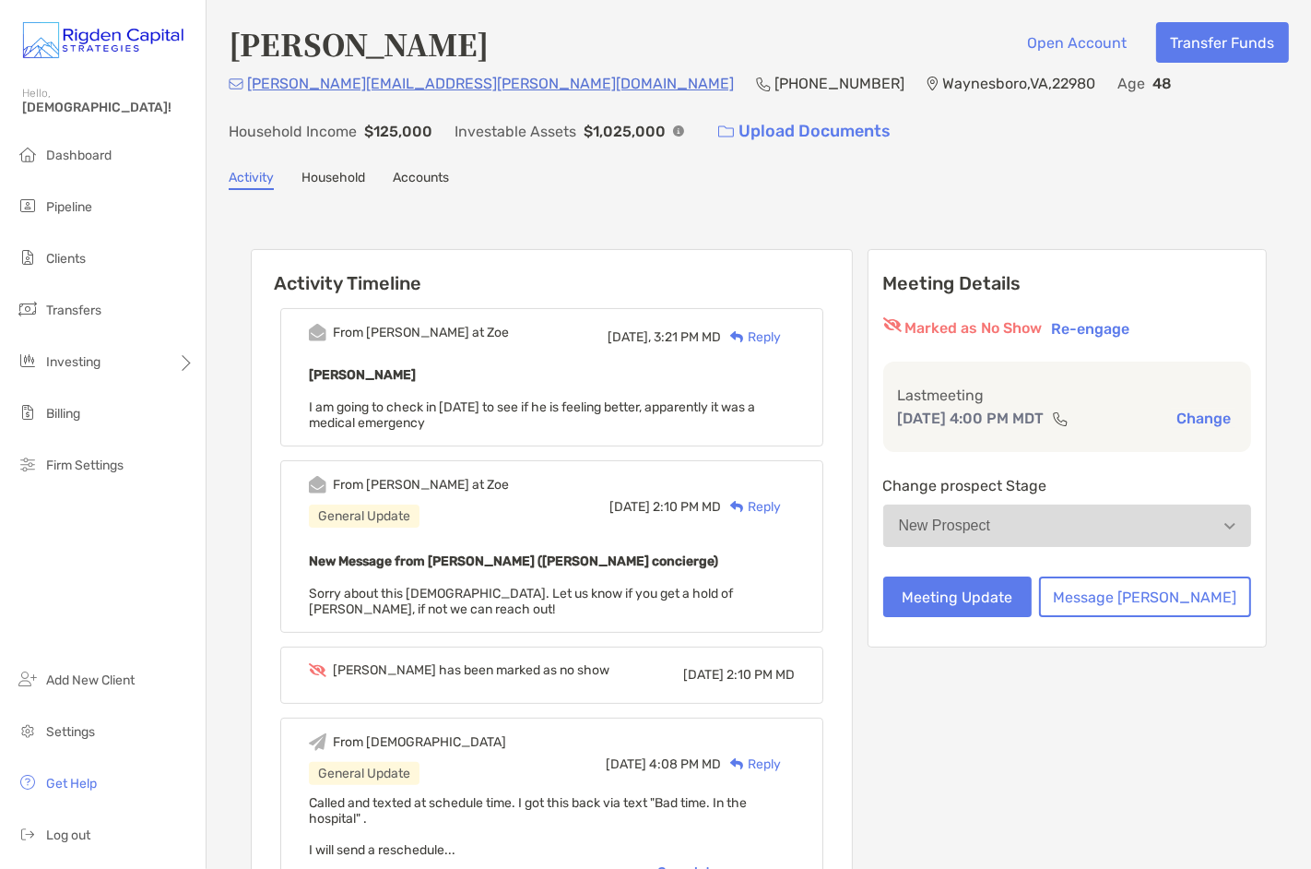
click at [781, 333] on div "Reply" at bounding box center [751, 336] width 60 height 19
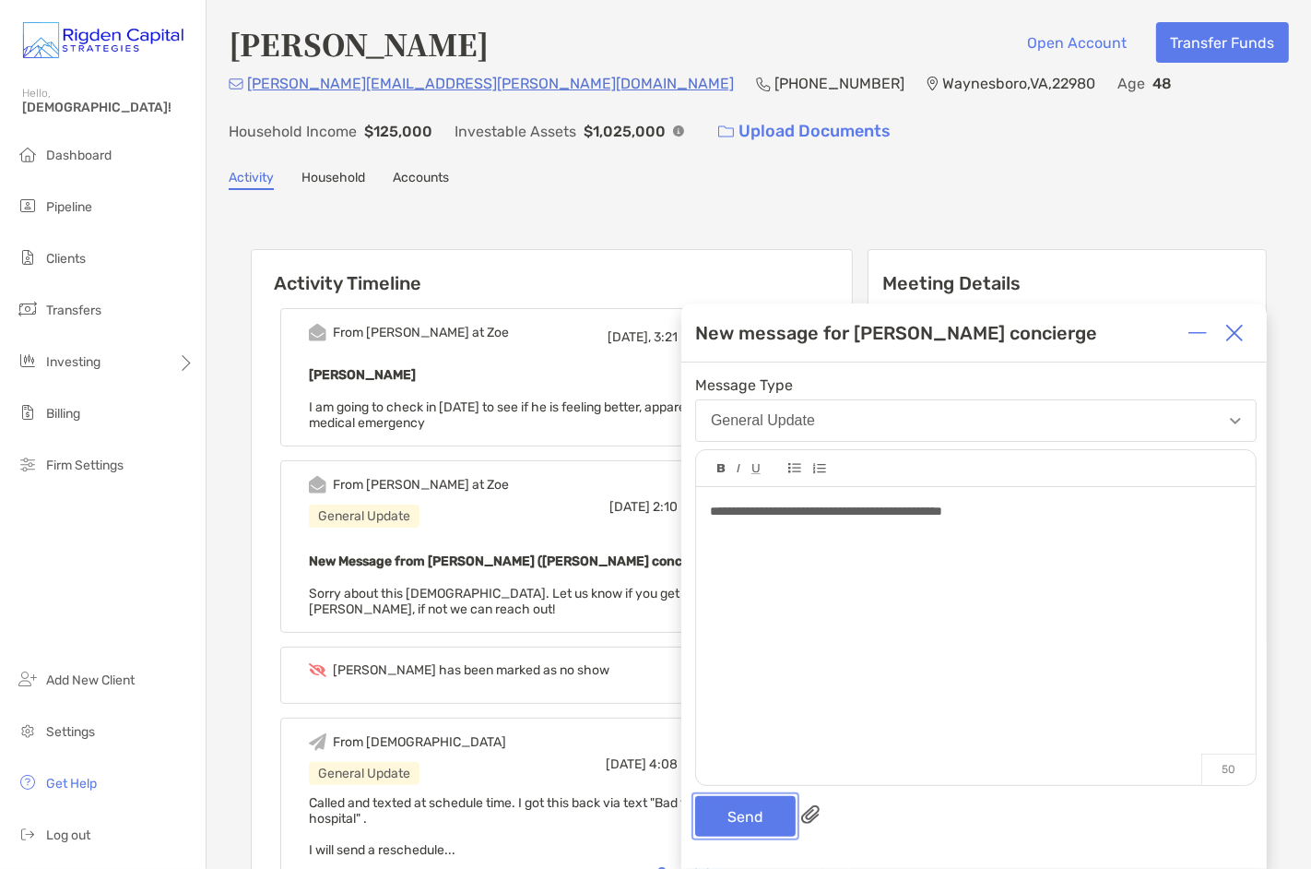
click at [751, 832] on button "Send" at bounding box center [745, 816] width 101 height 41
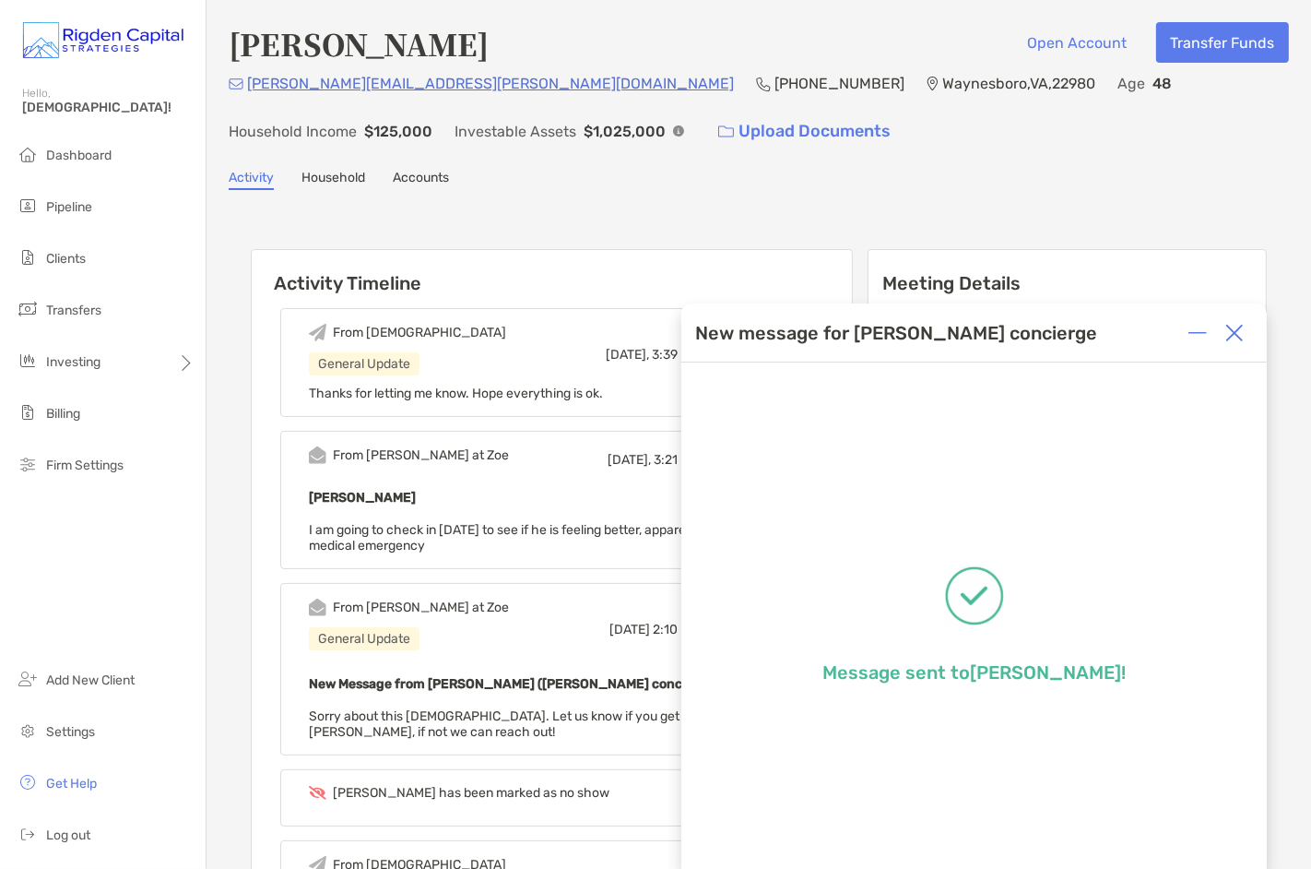
click at [1236, 333] on img at bounding box center [1235, 333] width 18 height 18
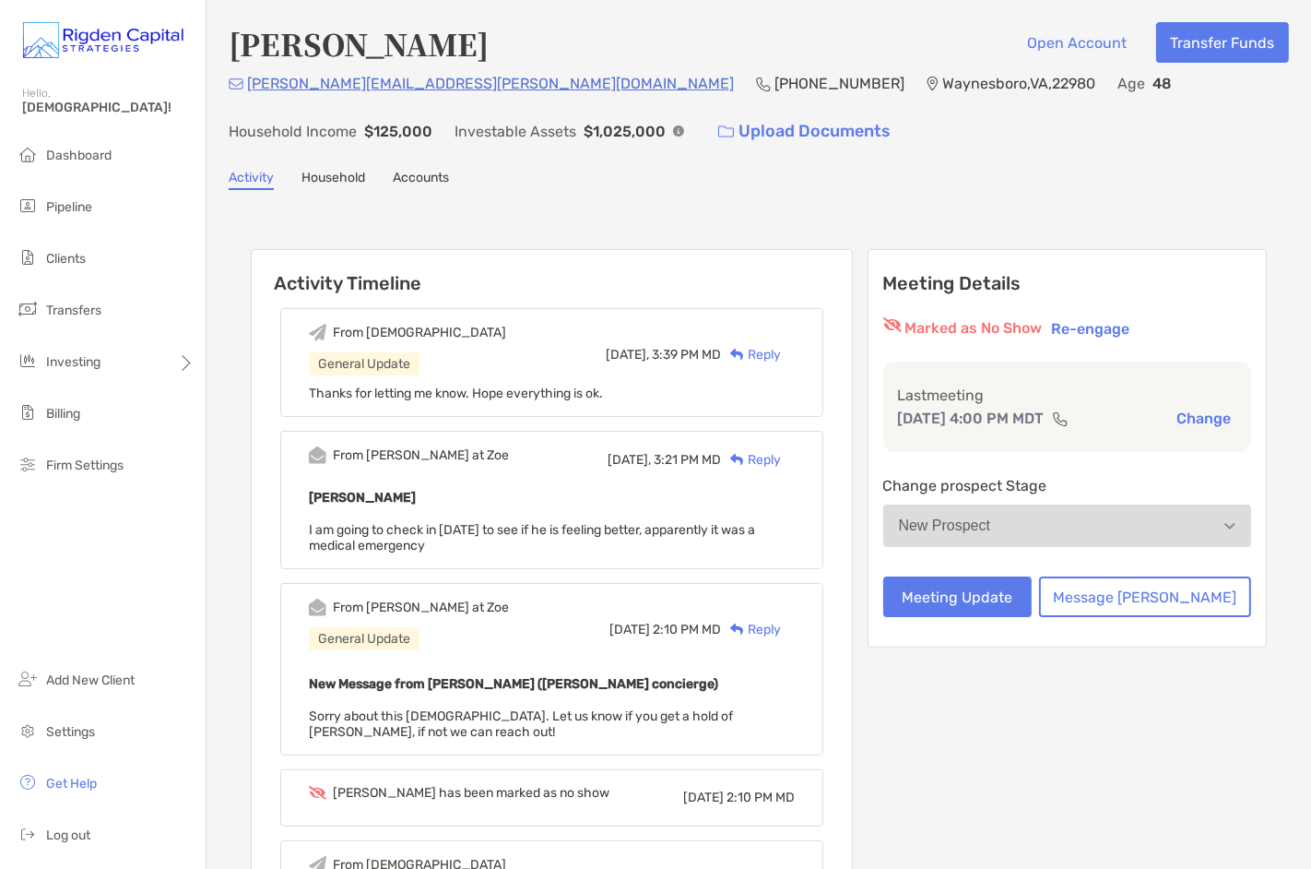
drag, startPoint x: 564, startPoint y: 534, endPoint x: 531, endPoint y: 542, distance: 34.2
click at [562, 535] on div "[PERSON_NAME] I am going to check in [DATE] to see if he is feeling better, app…" at bounding box center [552, 519] width 486 height 67
drag, startPoint x: 484, startPoint y: 549, endPoint x: 334, endPoint y: 529, distance: 151.6
click at [334, 529] on div "From [PERSON_NAME] at Zoe [DATE], 3:21 PM MD Reply [PERSON_NAME] I am going to …" at bounding box center [551, 500] width 543 height 138
copy span "I am going to check in [DATE] to see if he is feeling better, apparently it was…"
